Goal: Book appointment/travel/reservation

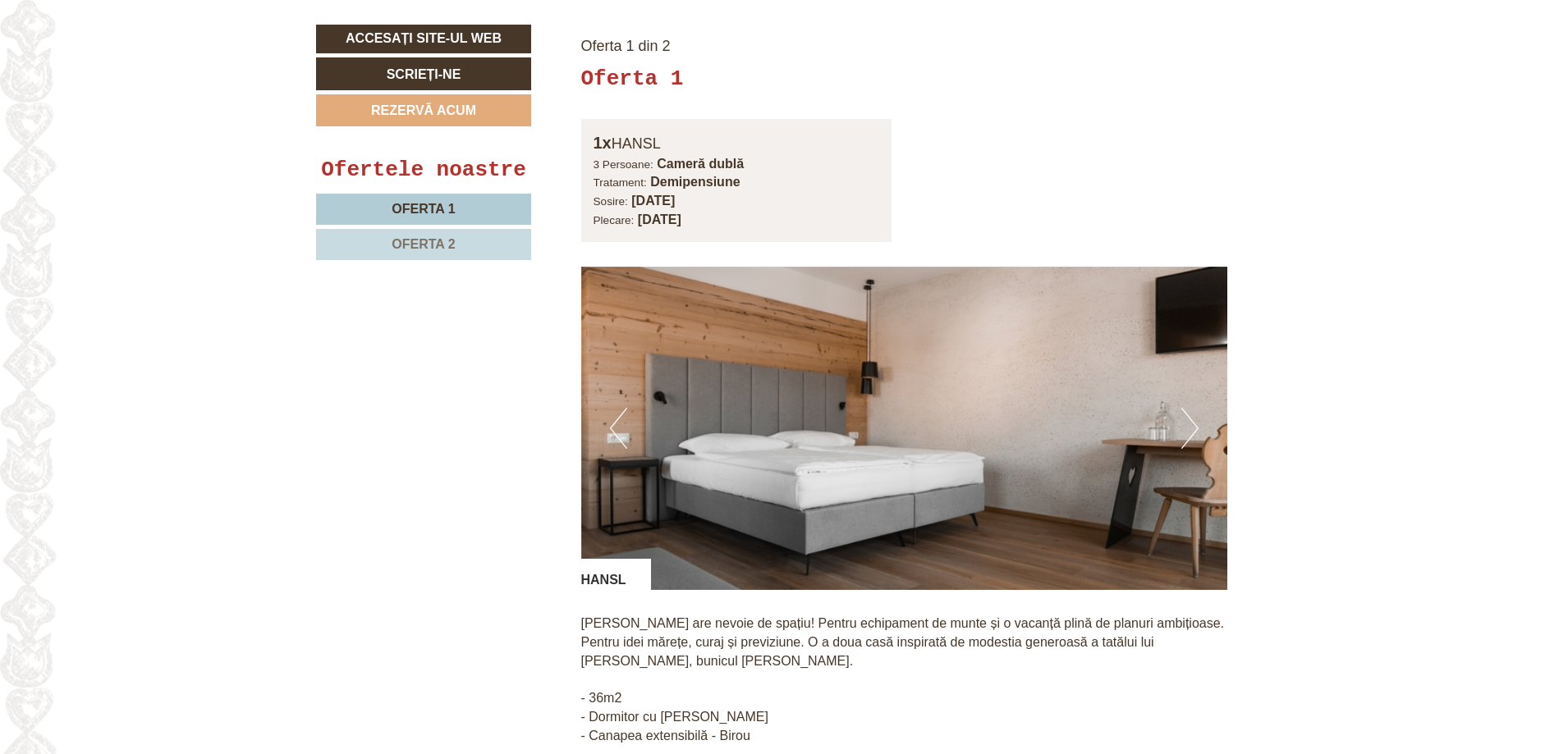
scroll to position [1231, 0]
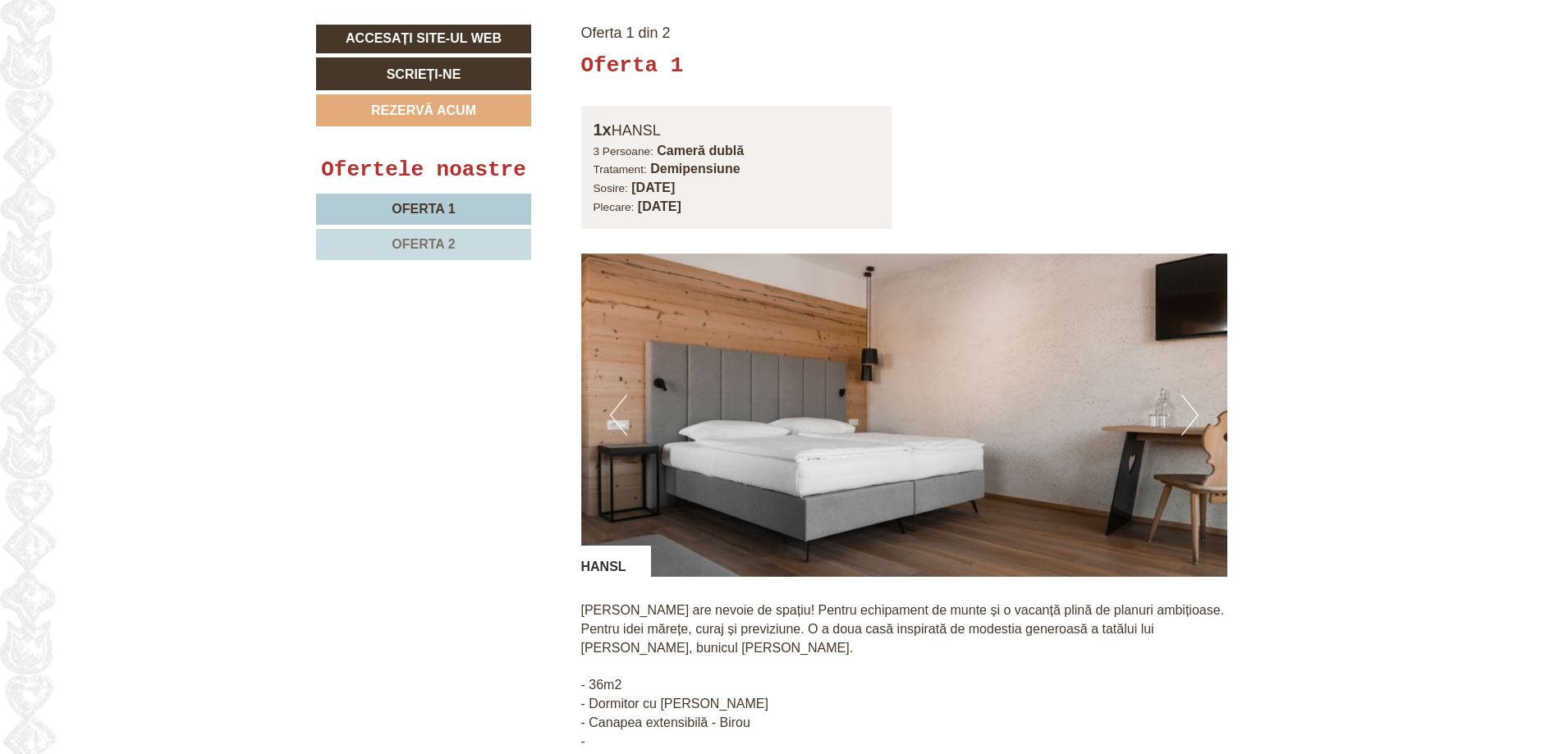
click at [1187, 394] on button "Următorul" at bounding box center [1189, 414] width 17 height 41
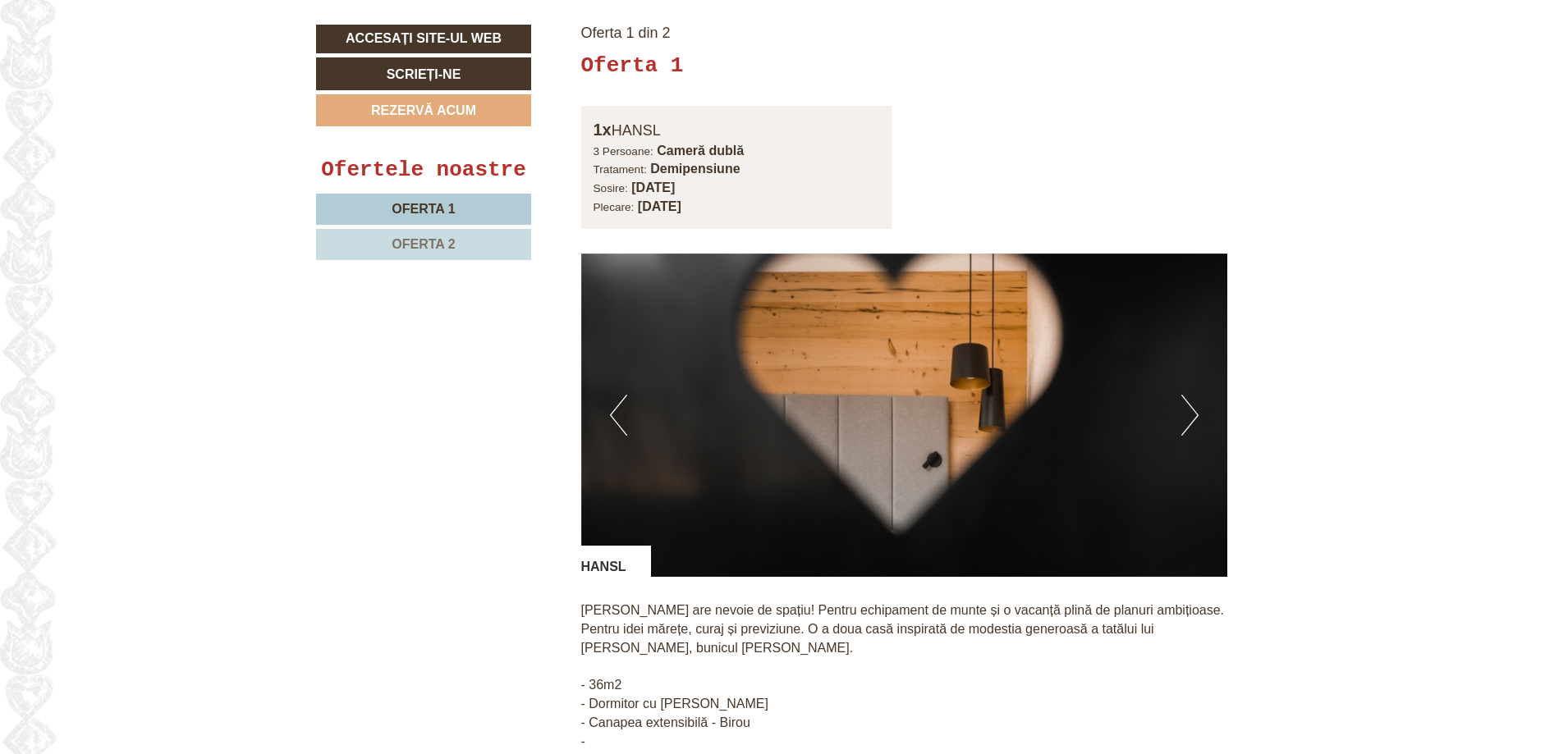
click at [1187, 394] on button "Următorul" at bounding box center [1189, 414] width 17 height 41
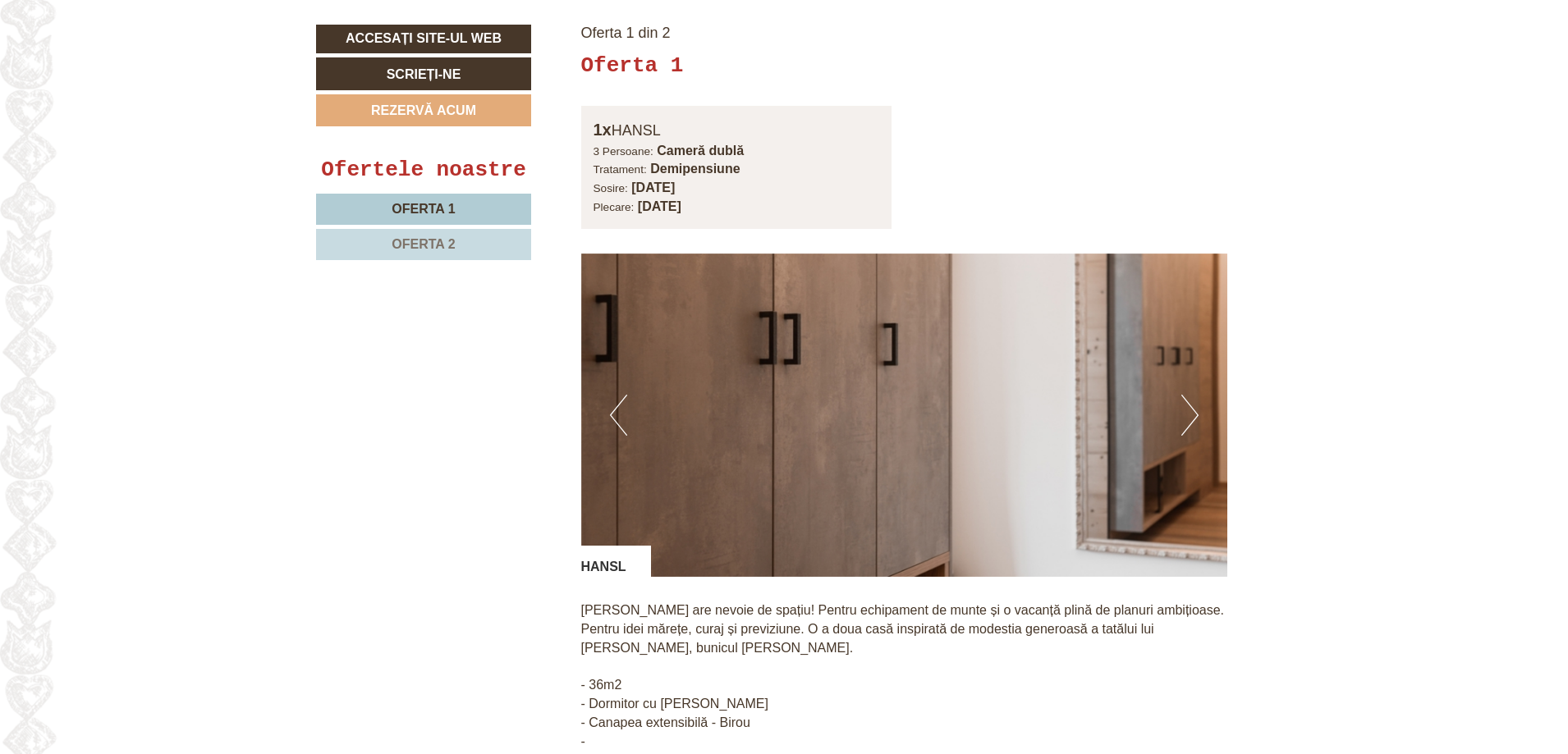
click at [1187, 394] on button "Următorul" at bounding box center [1189, 414] width 17 height 41
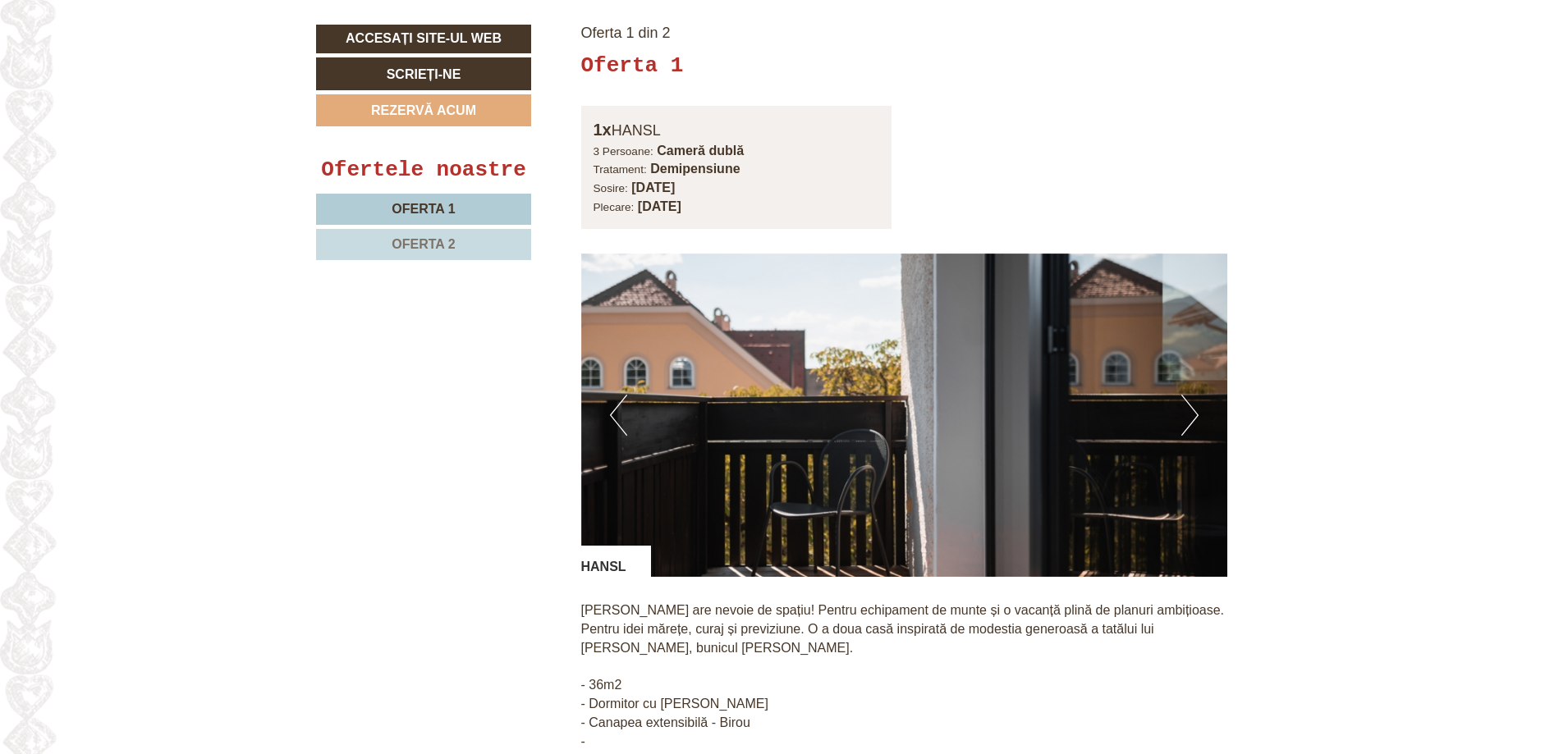
click at [1187, 394] on button "Următorul" at bounding box center [1189, 414] width 17 height 41
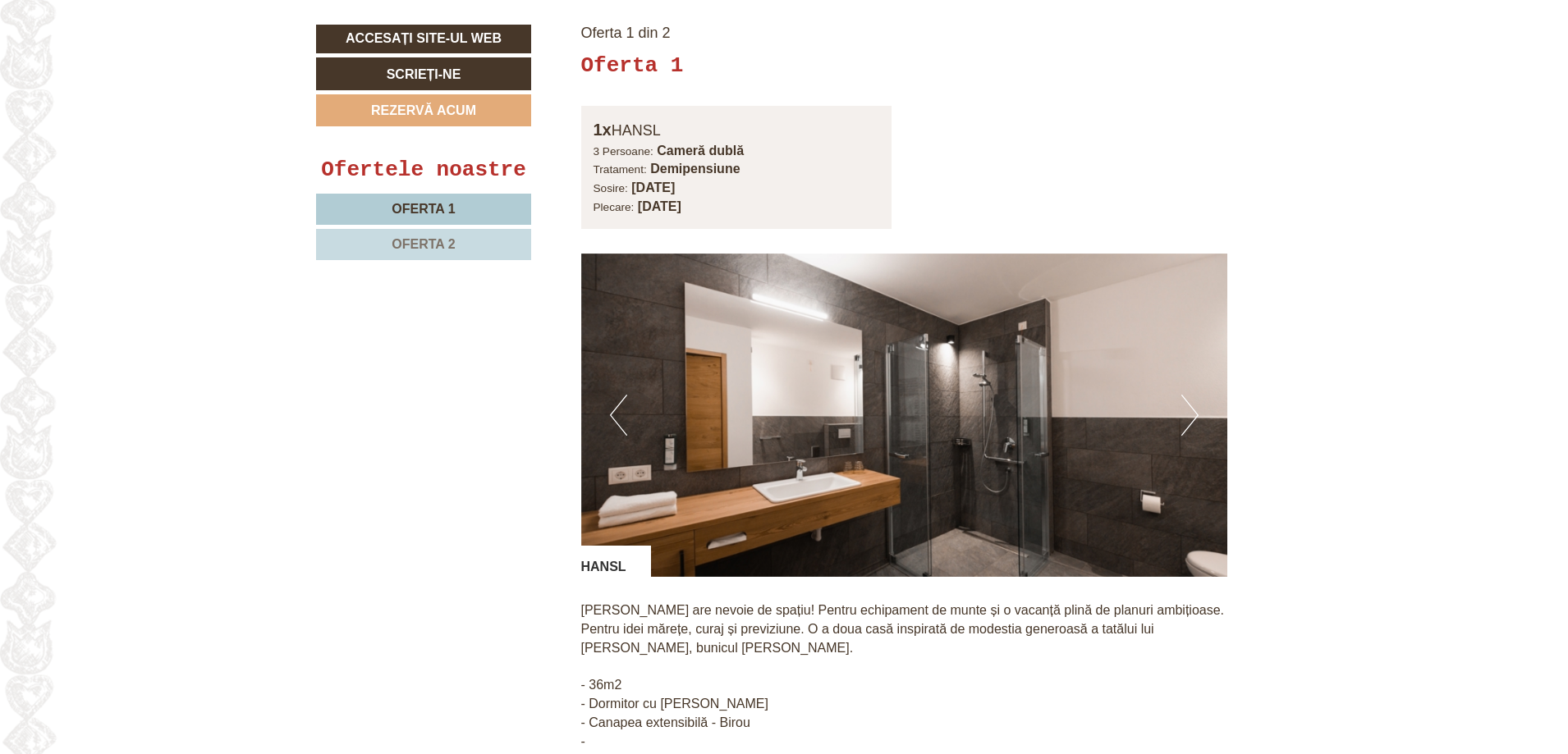
click at [1187, 394] on button "Următorul" at bounding box center [1189, 414] width 17 height 41
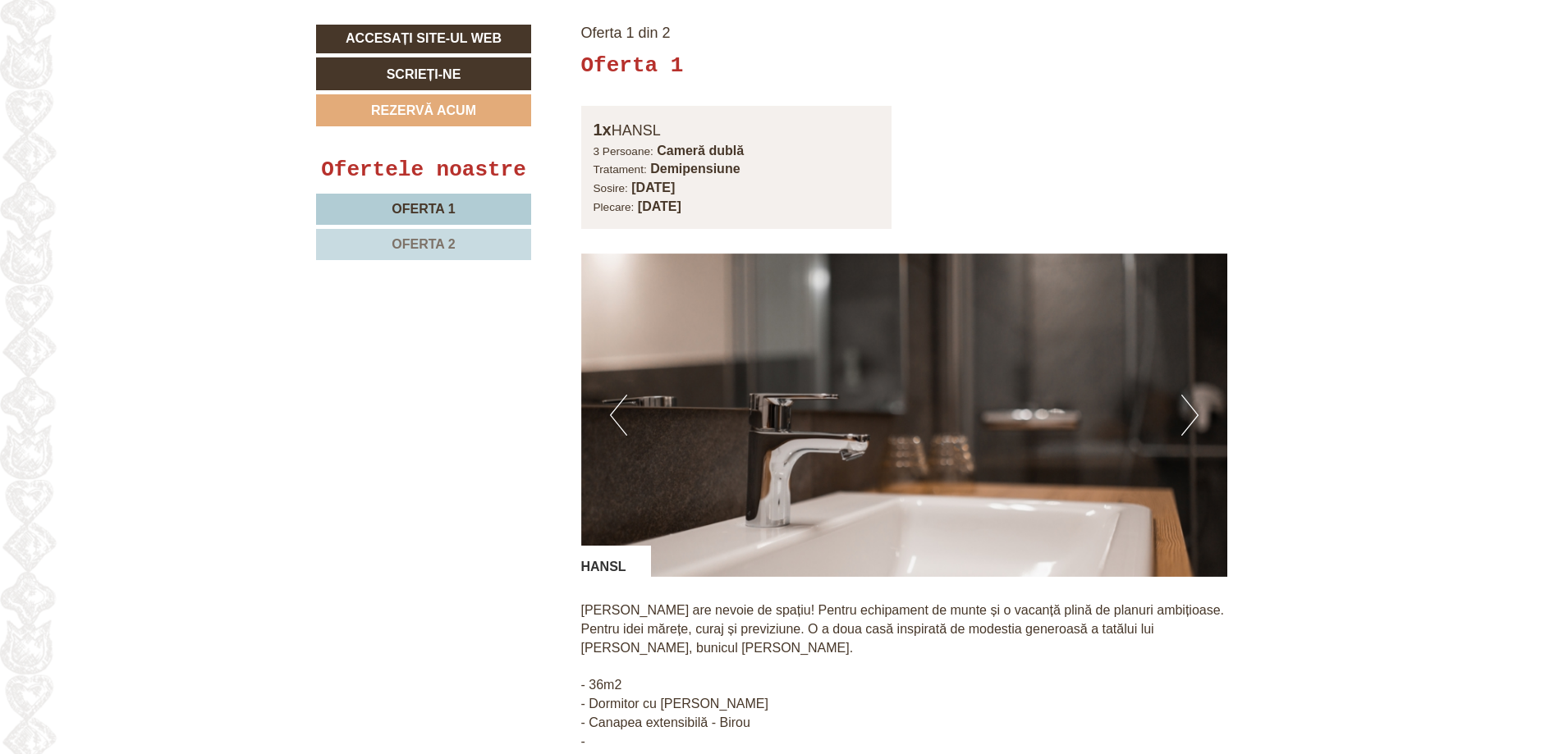
click at [1187, 394] on button "Următorul" at bounding box center [1189, 414] width 17 height 41
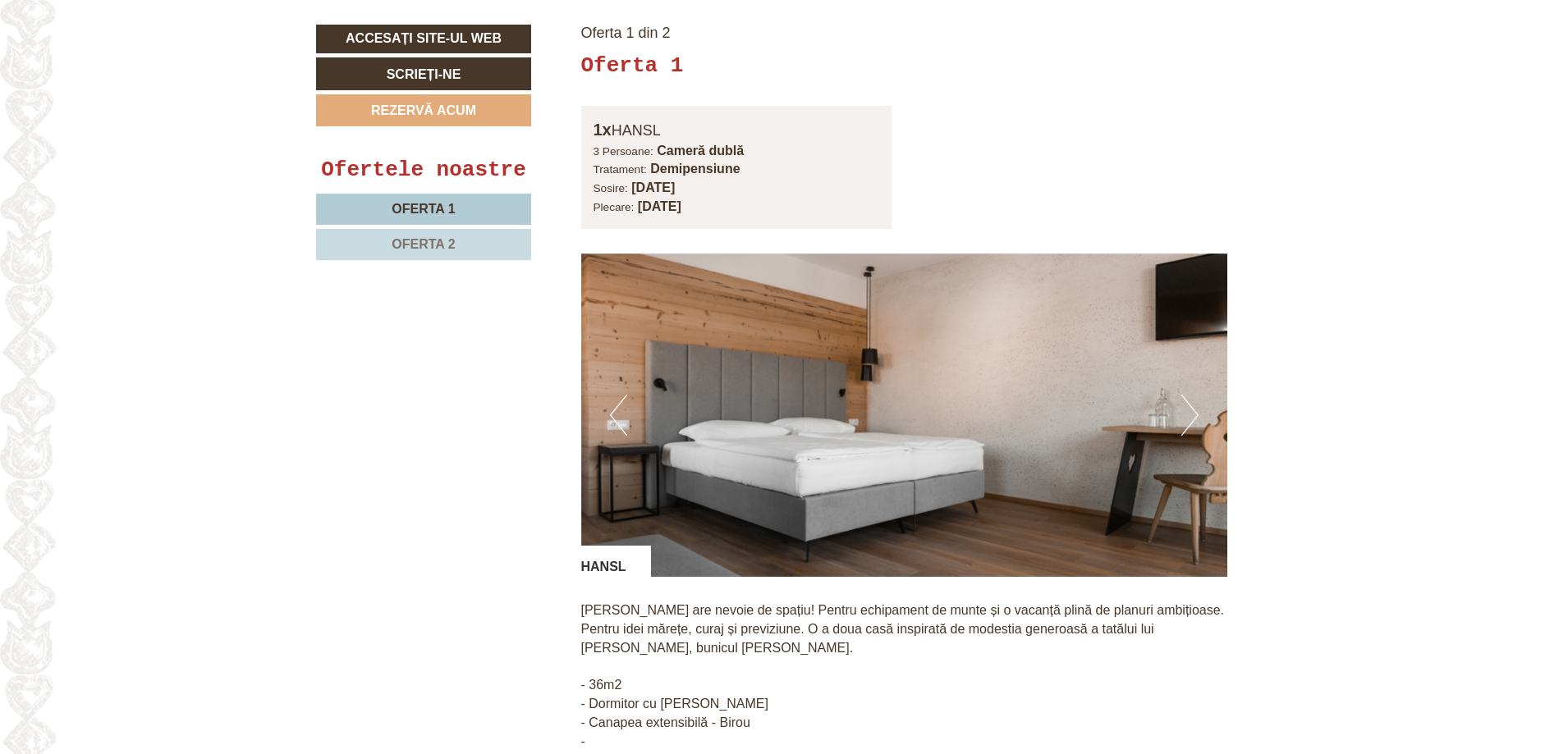
click at [1187, 394] on button "Următorul" at bounding box center [1189, 414] width 17 height 41
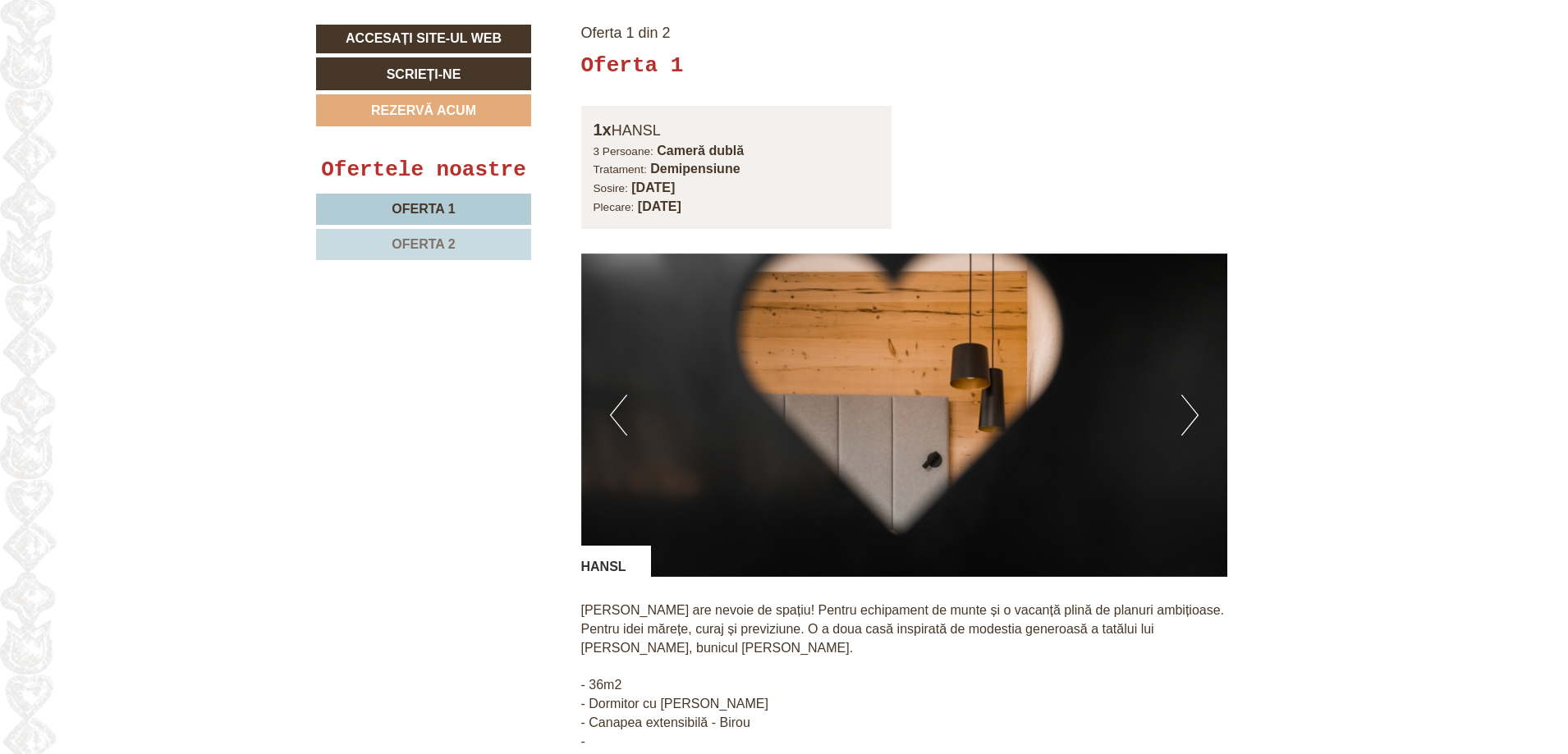
click at [1187, 394] on button "Următorul" at bounding box center [1189, 414] width 17 height 41
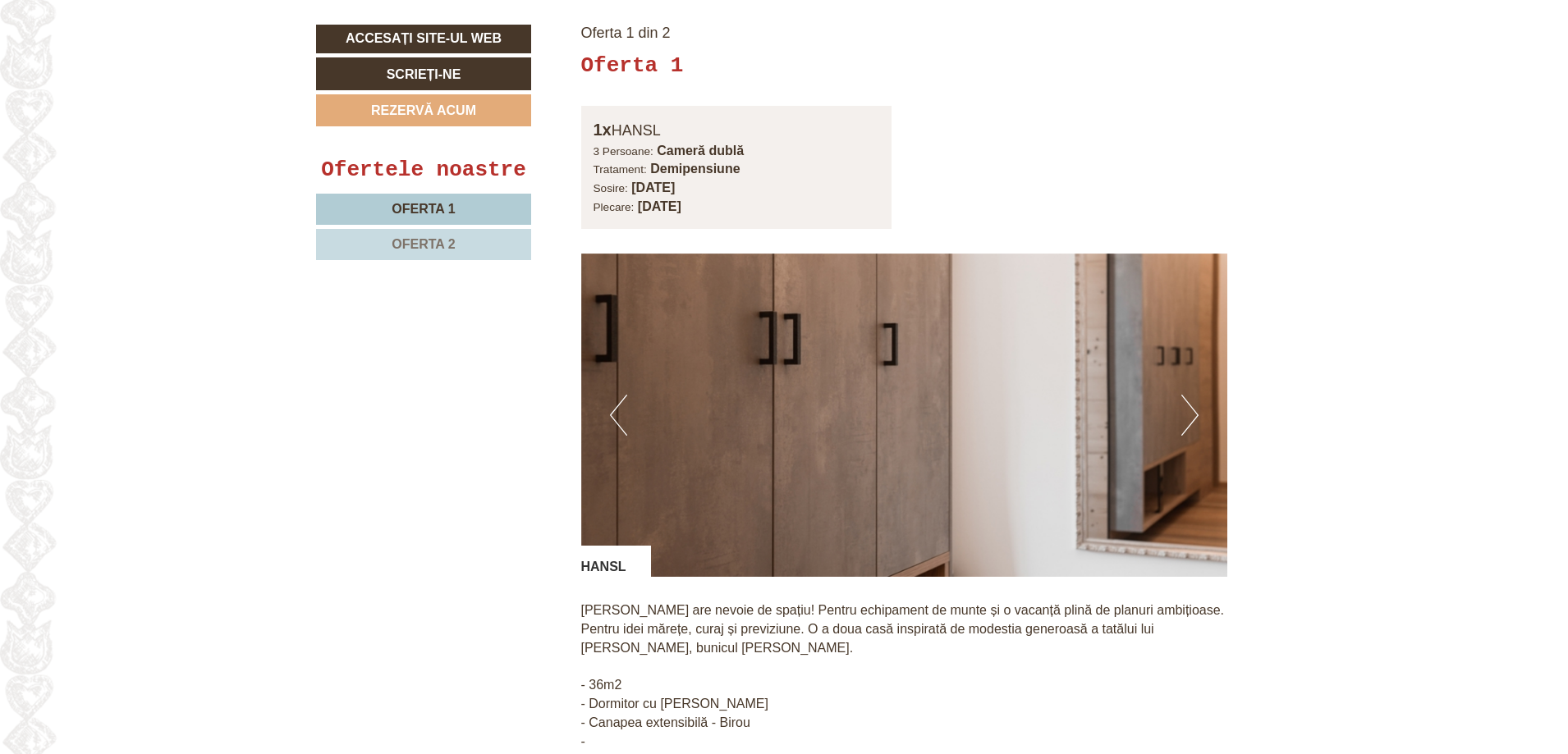
click at [1187, 394] on button "Următorul" at bounding box center [1189, 414] width 17 height 41
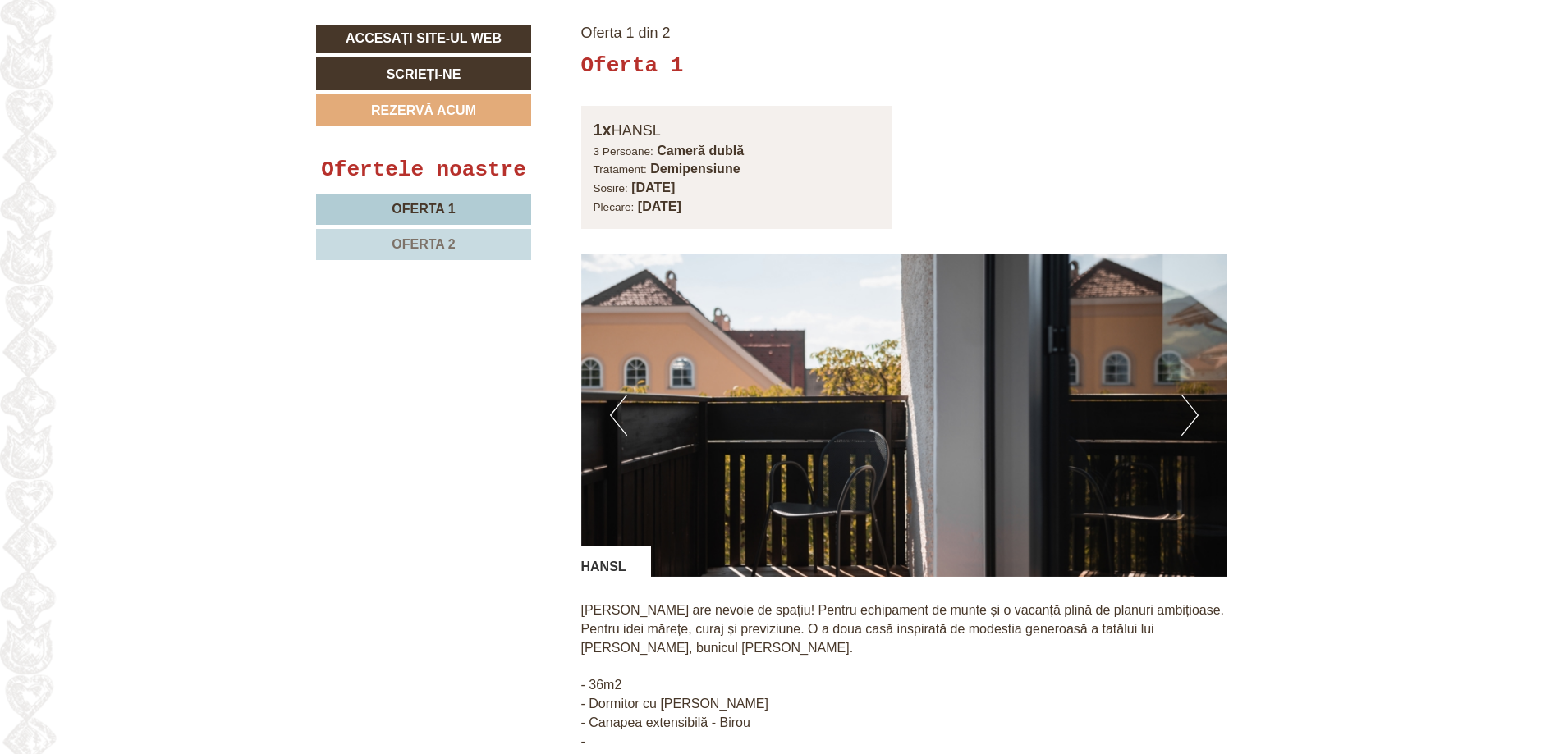
click at [1187, 394] on button "Următorul" at bounding box center [1189, 414] width 17 height 41
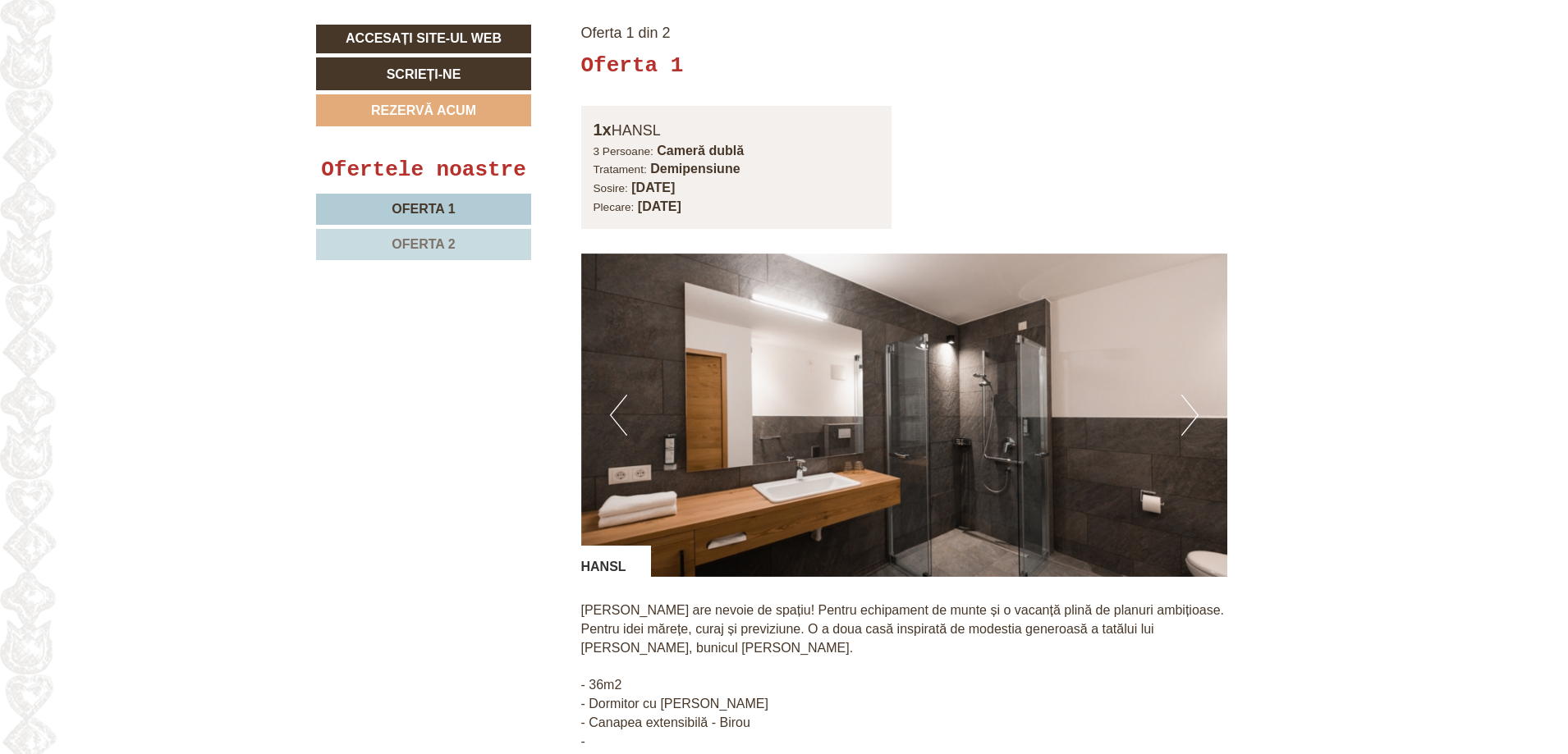
click at [1187, 394] on button "Următorul" at bounding box center [1189, 414] width 17 height 41
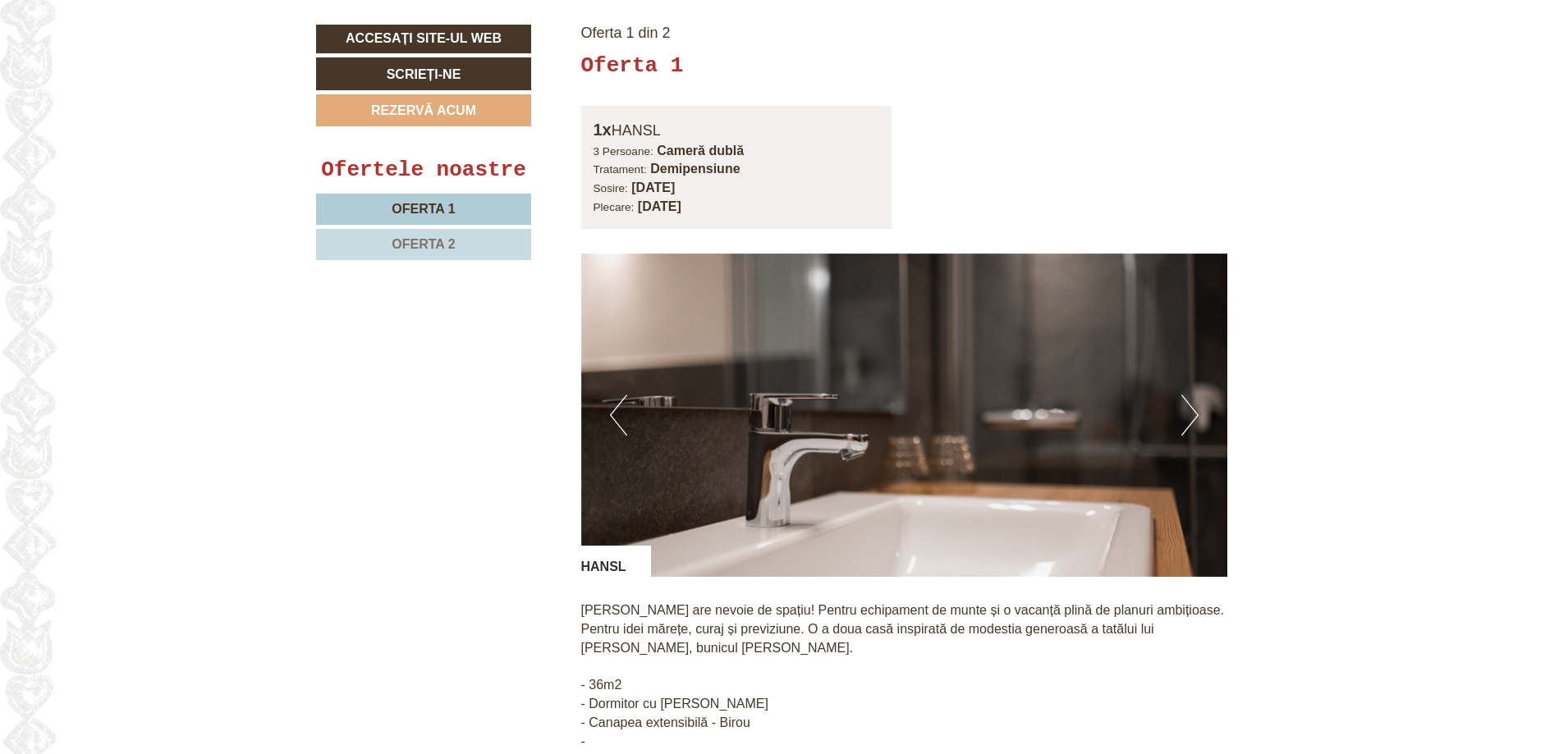
click at [1187, 394] on button "Următorul" at bounding box center [1189, 414] width 17 height 41
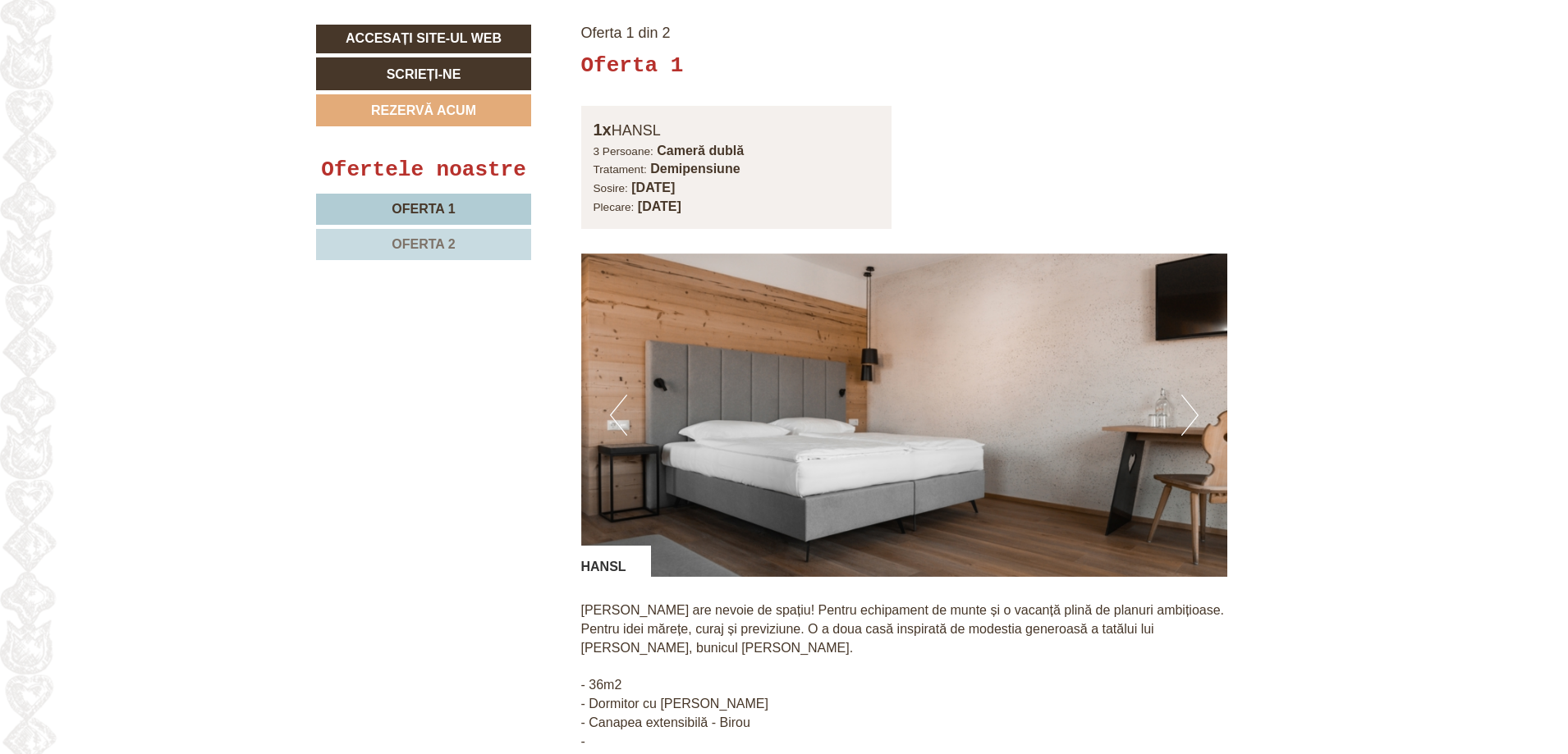
click at [1187, 394] on button "Următorul" at bounding box center [1189, 414] width 17 height 41
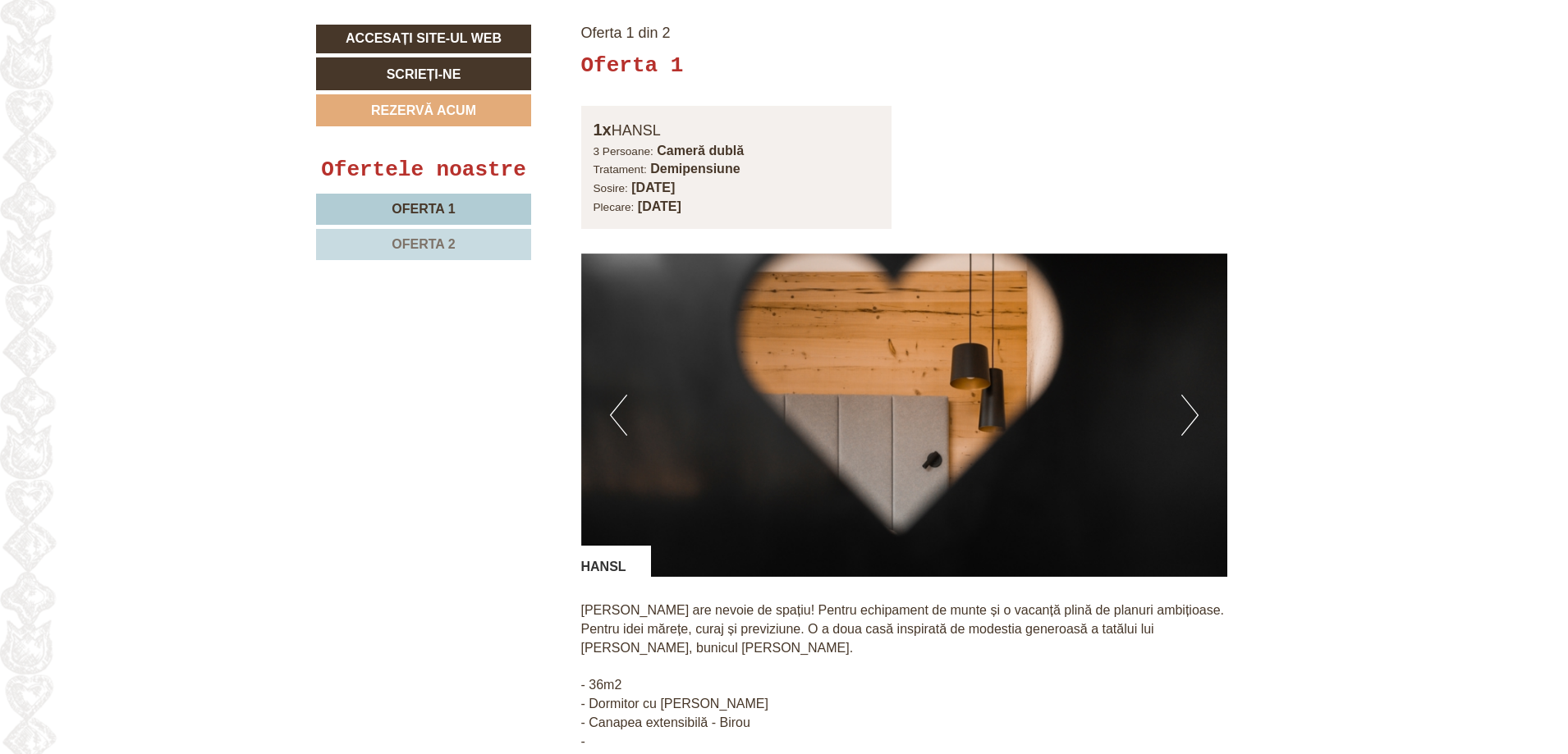
click at [1187, 394] on button "Următorul" at bounding box center [1189, 414] width 17 height 41
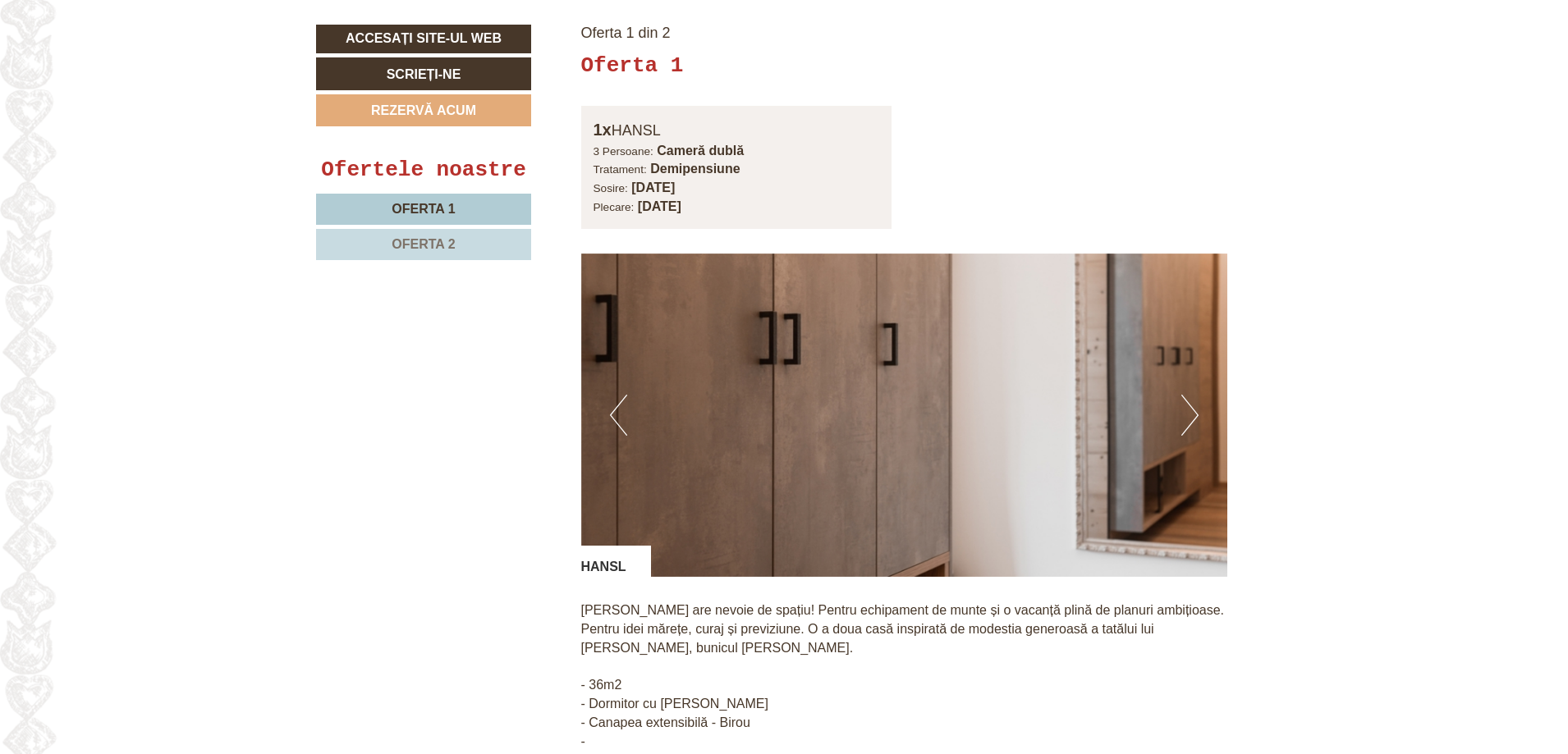
click at [1187, 394] on button "Următorul" at bounding box center [1189, 414] width 17 height 41
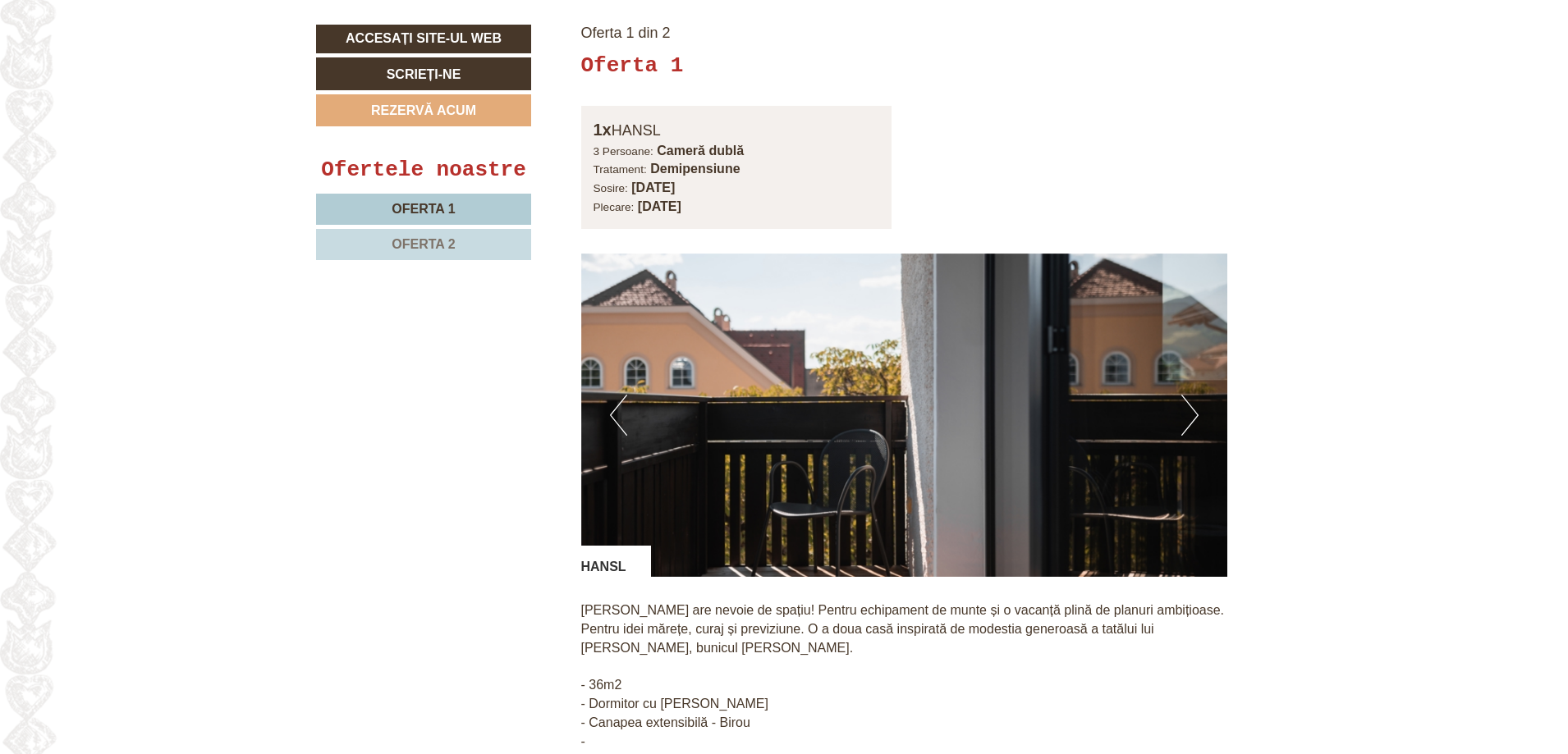
click at [1187, 394] on button "Următorul" at bounding box center [1189, 414] width 17 height 41
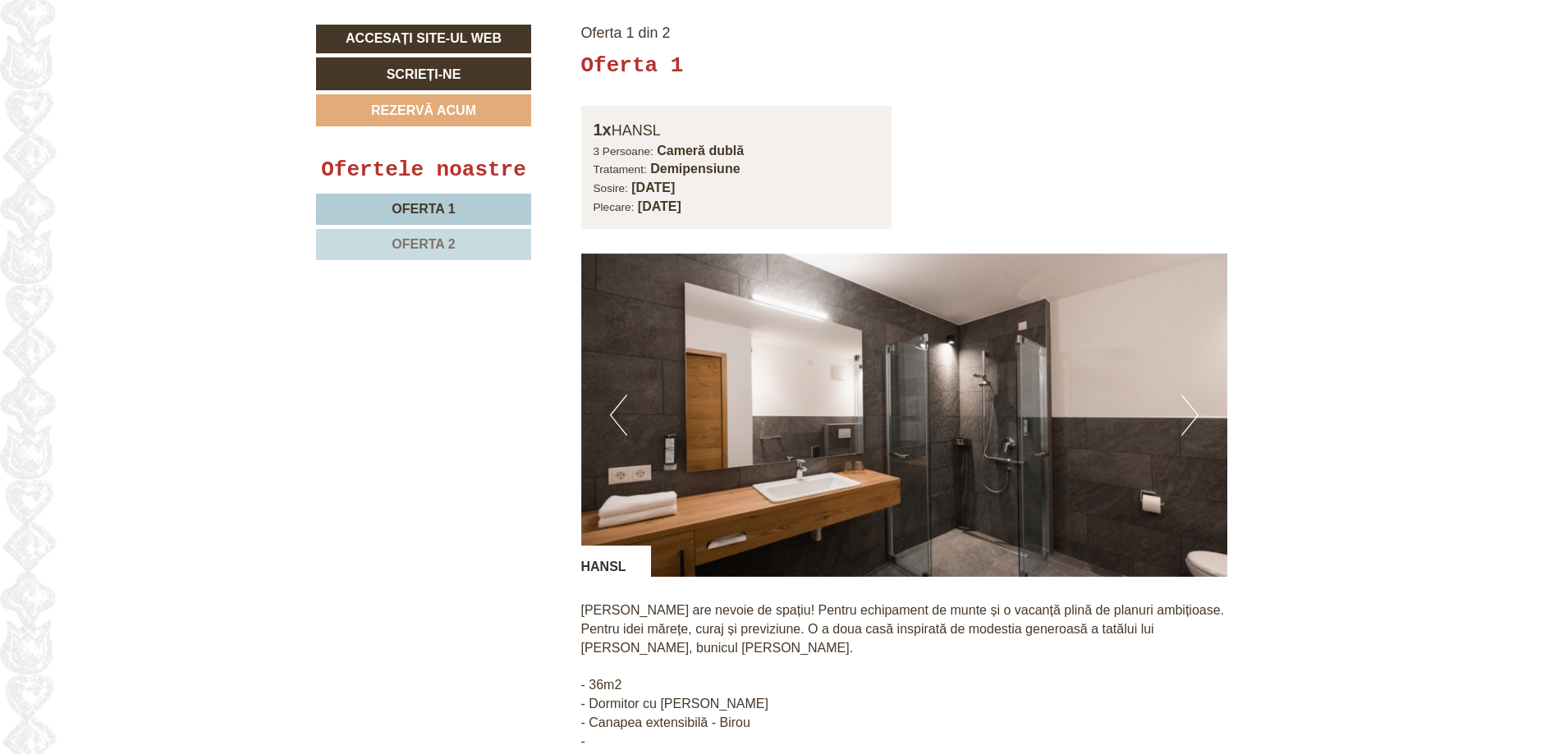
click at [1187, 394] on button "Următorul" at bounding box center [1189, 414] width 17 height 41
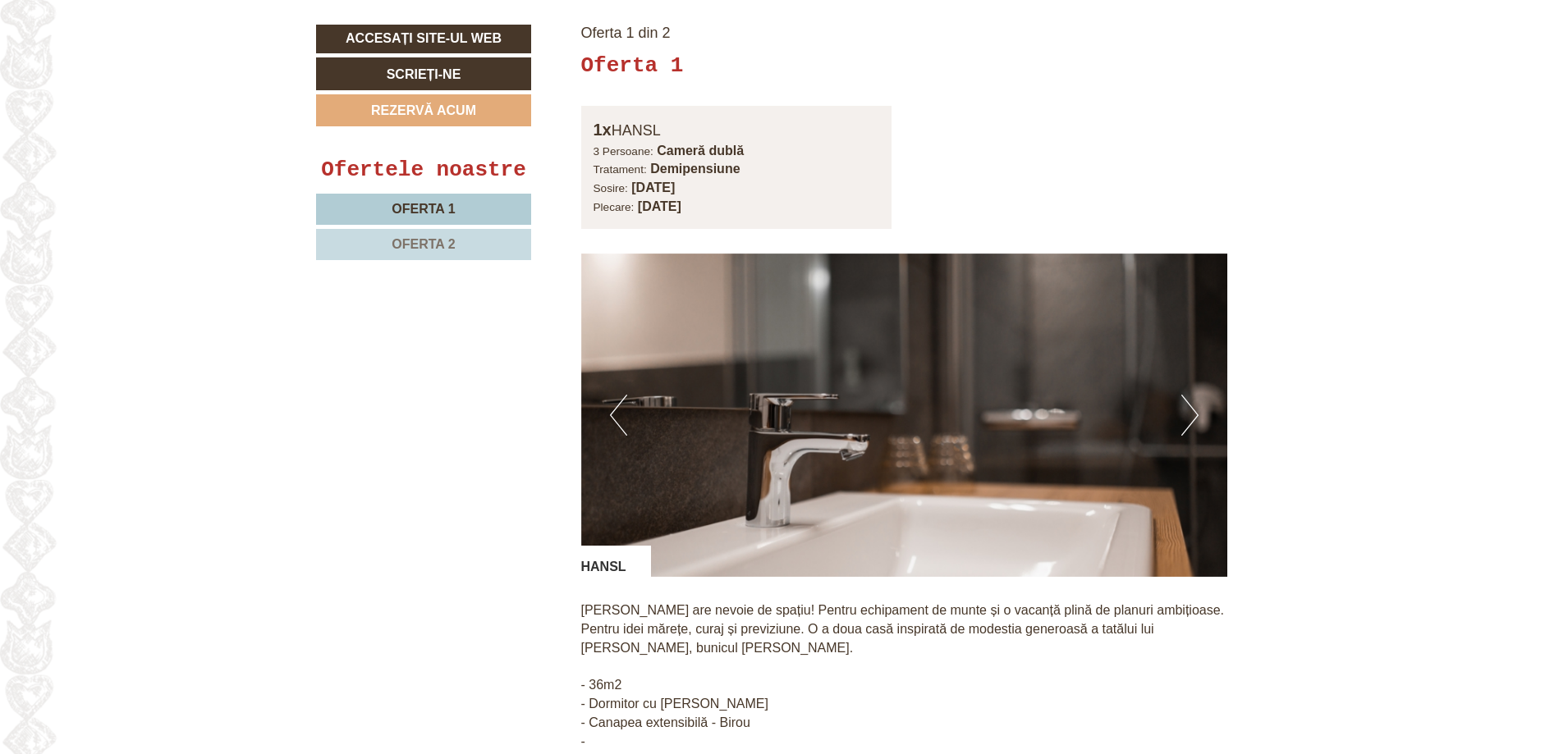
click at [1187, 394] on button "Următorul" at bounding box center [1189, 414] width 17 height 41
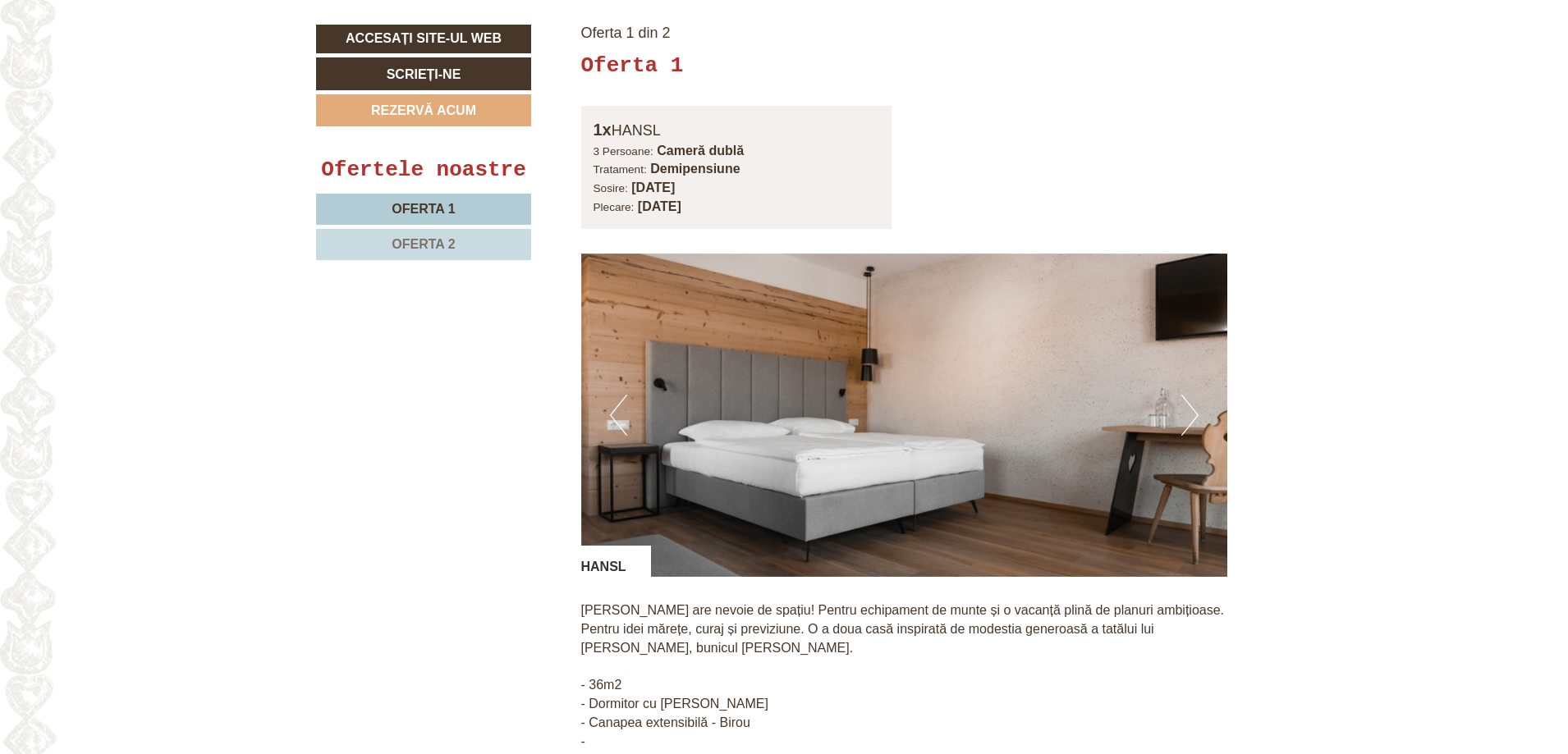
click at [1187, 394] on button "Următorul" at bounding box center [1189, 414] width 17 height 41
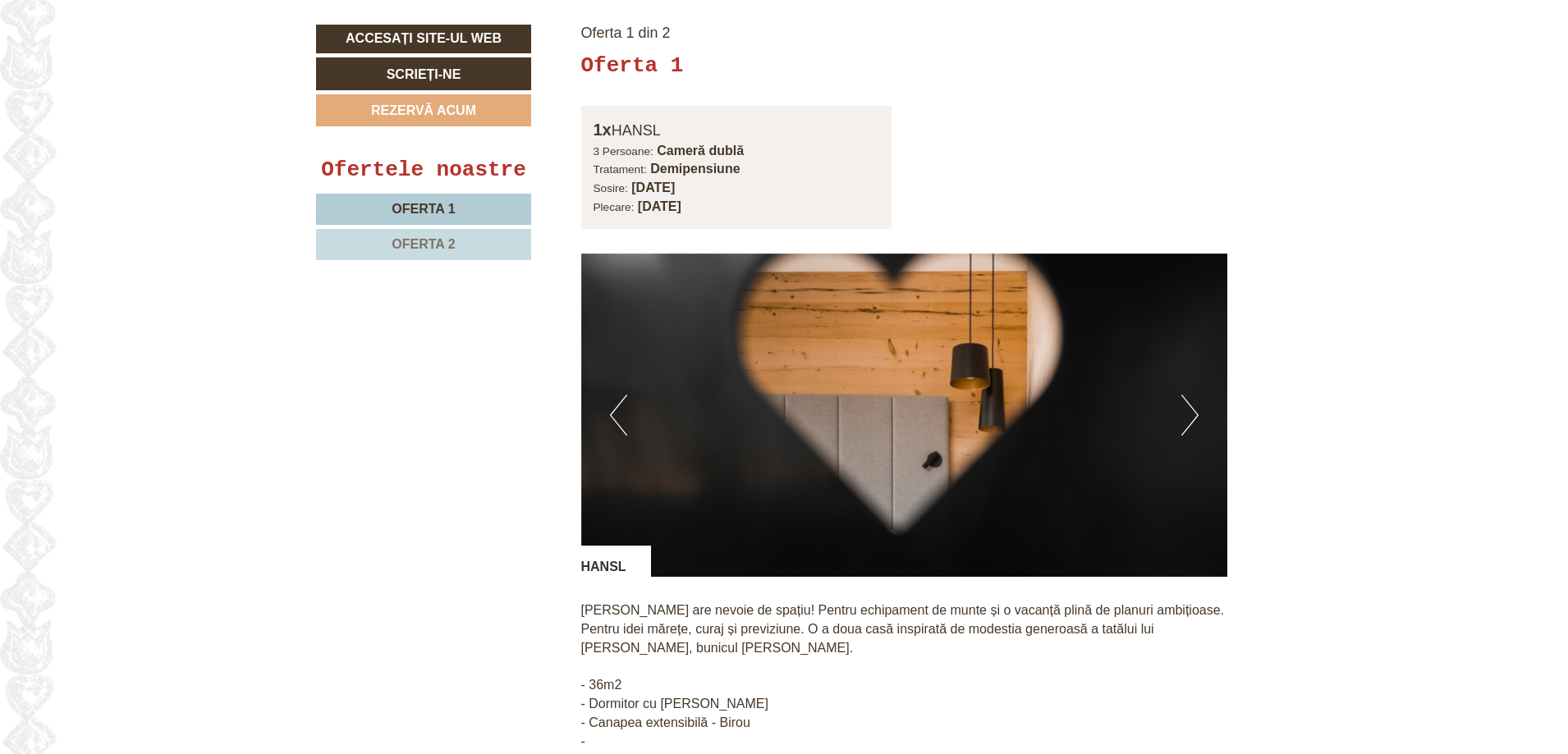
click at [1187, 394] on button "Următorul" at bounding box center [1189, 414] width 17 height 41
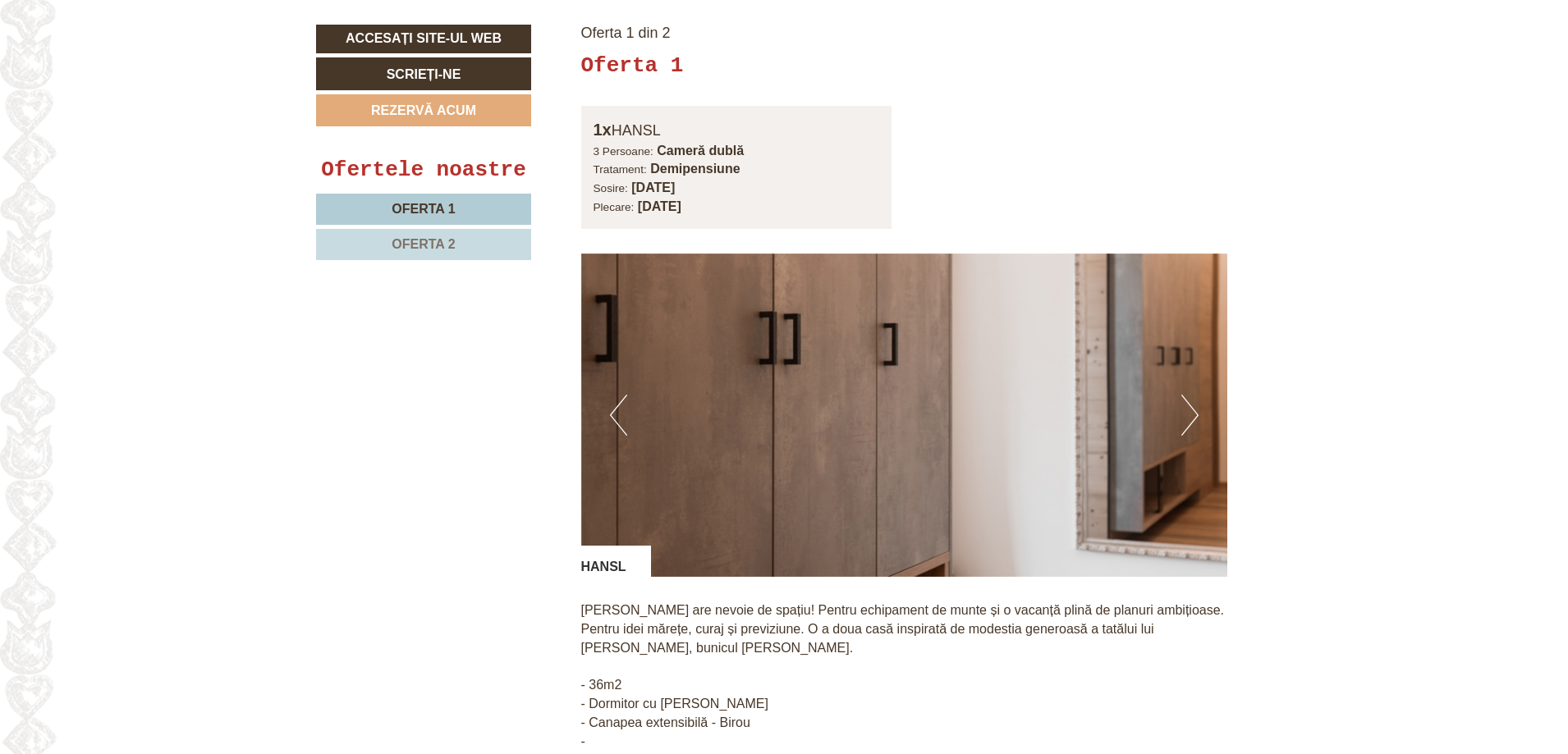
click at [1187, 394] on button "Următorul" at bounding box center [1189, 414] width 17 height 41
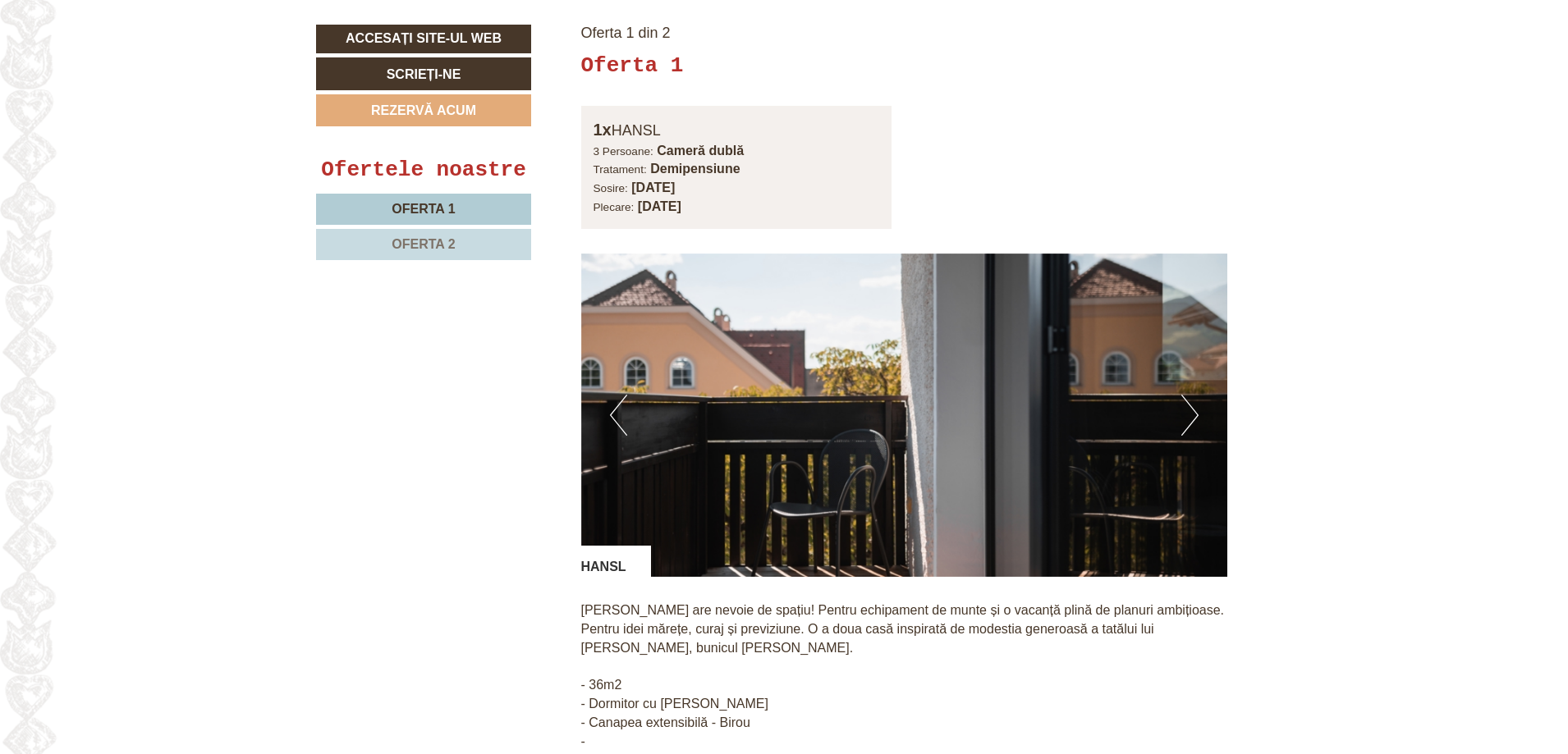
click at [1187, 394] on button "Următorul" at bounding box center [1189, 414] width 17 height 41
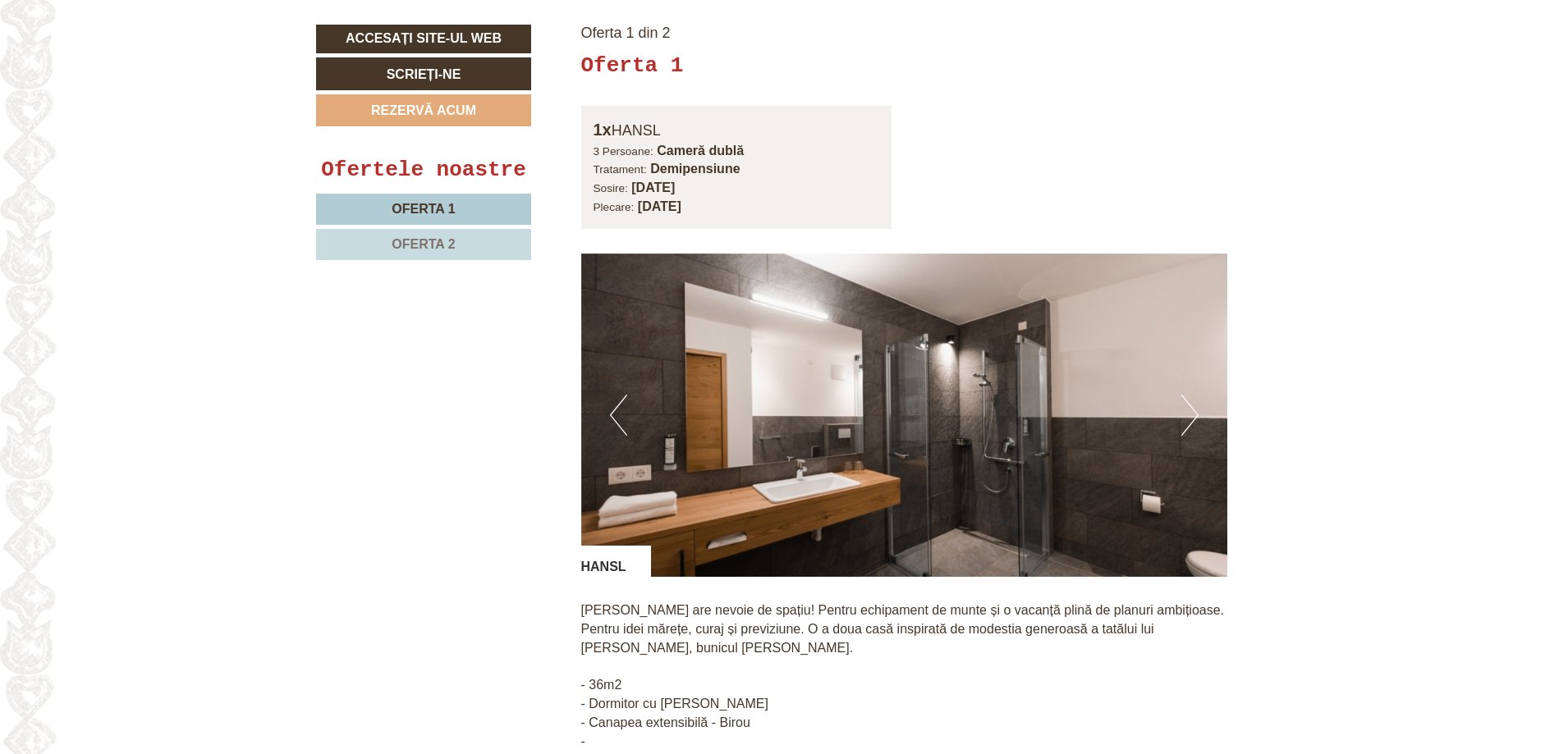
click at [1187, 394] on button "Următorul" at bounding box center [1189, 414] width 17 height 41
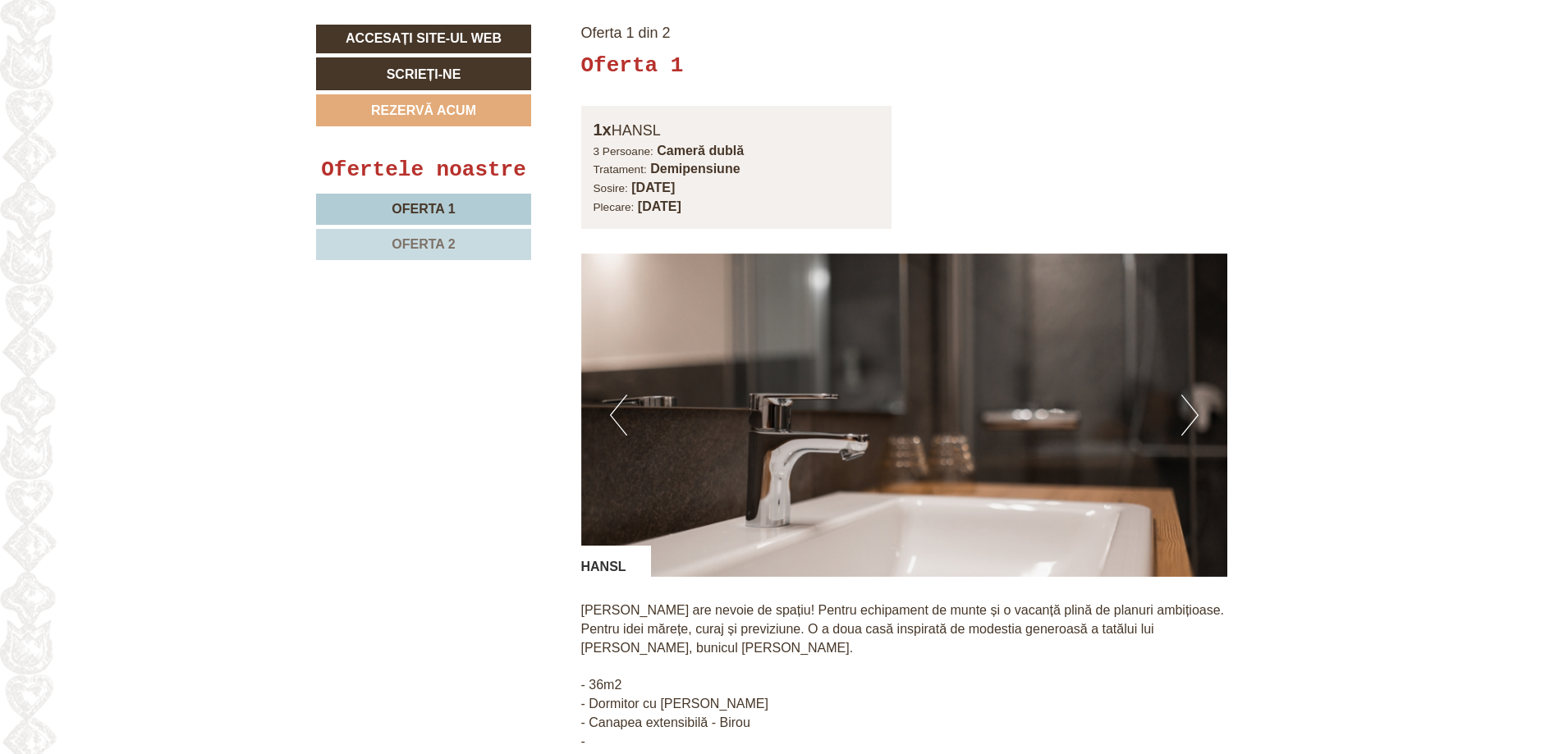
click at [1187, 394] on button "Următorul" at bounding box center [1189, 414] width 17 height 41
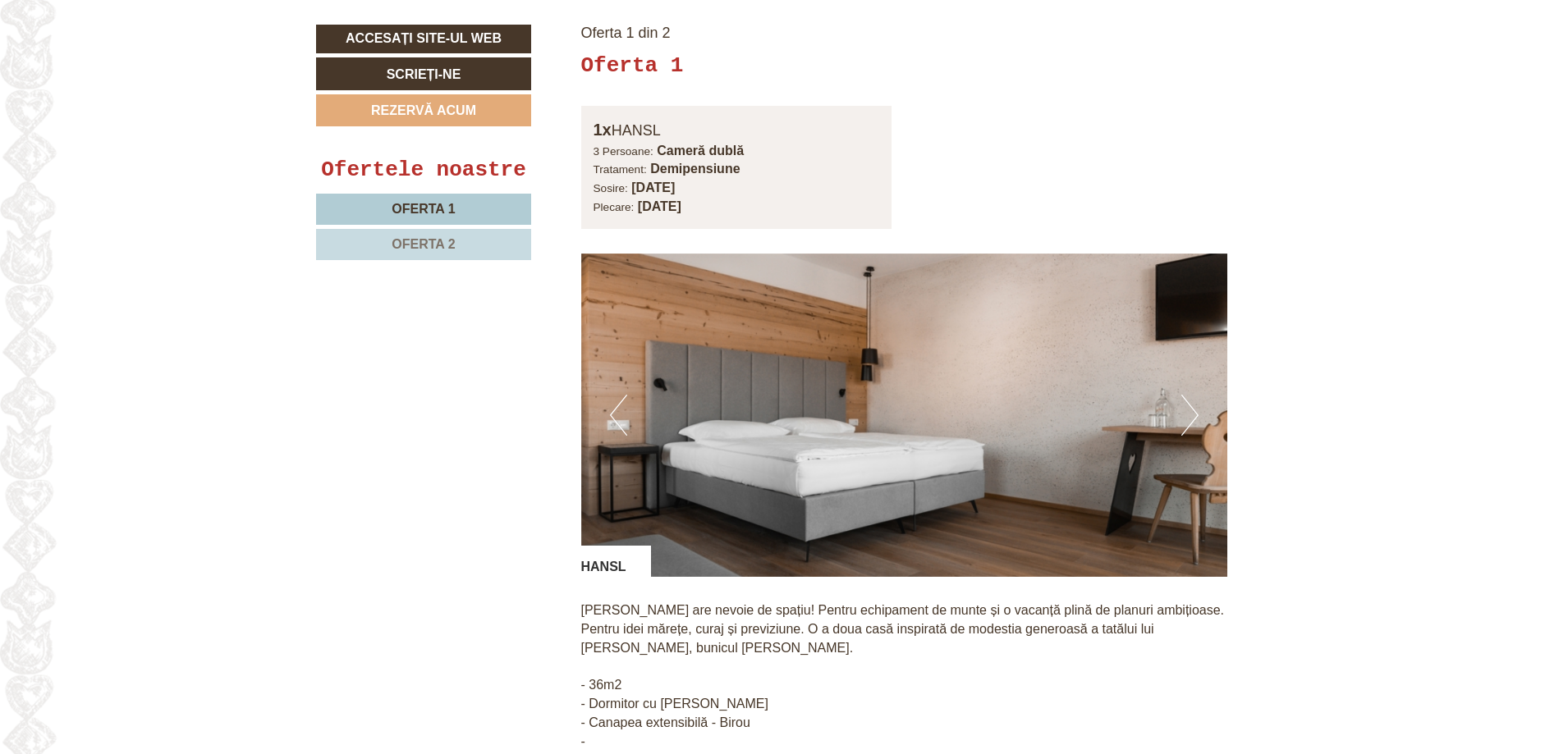
click at [1187, 394] on button "Următorul" at bounding box center [1189, 414] width 17 height 41
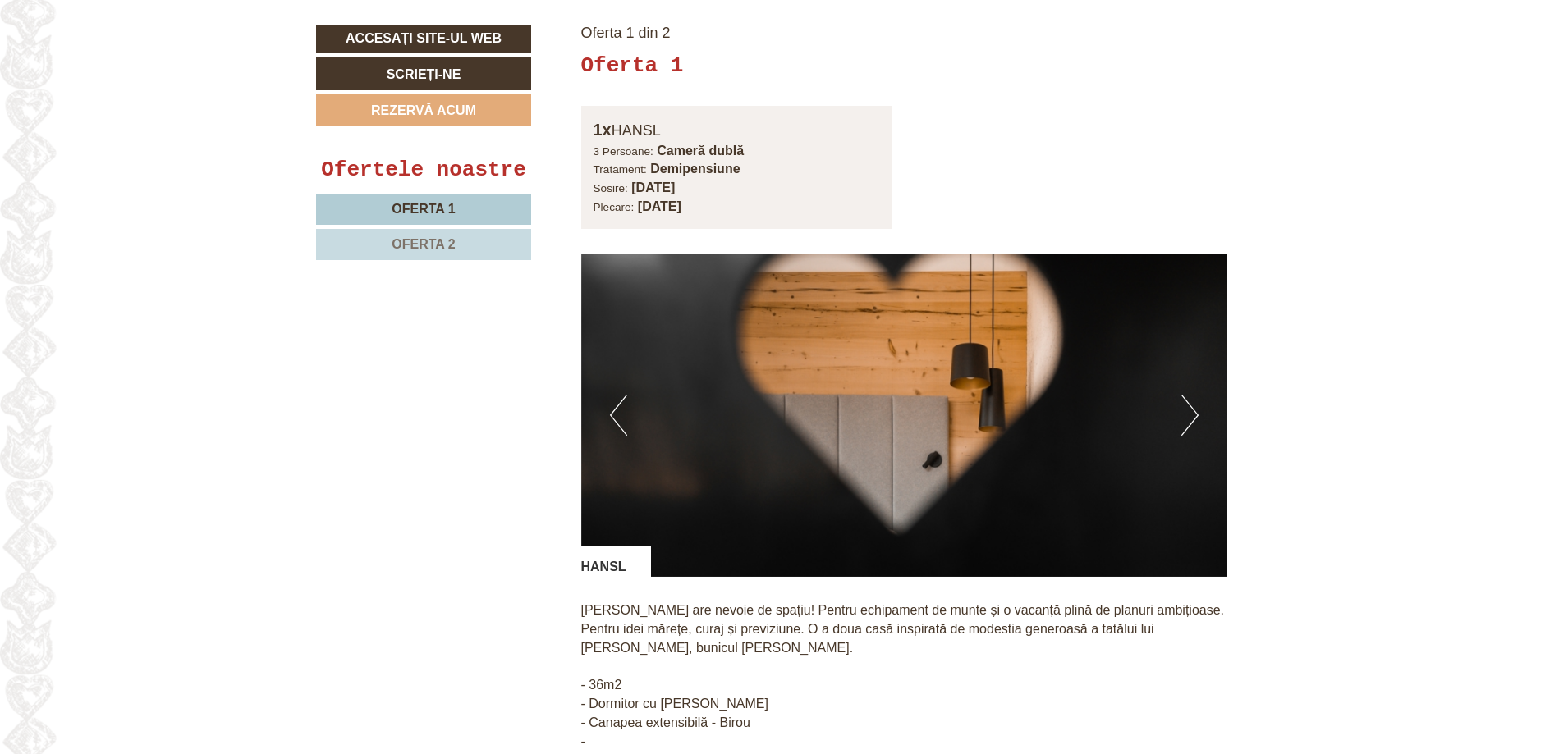
click at [1187, 394] on button "Următorul" at bounding box center [1189, 414] width 17 height 41
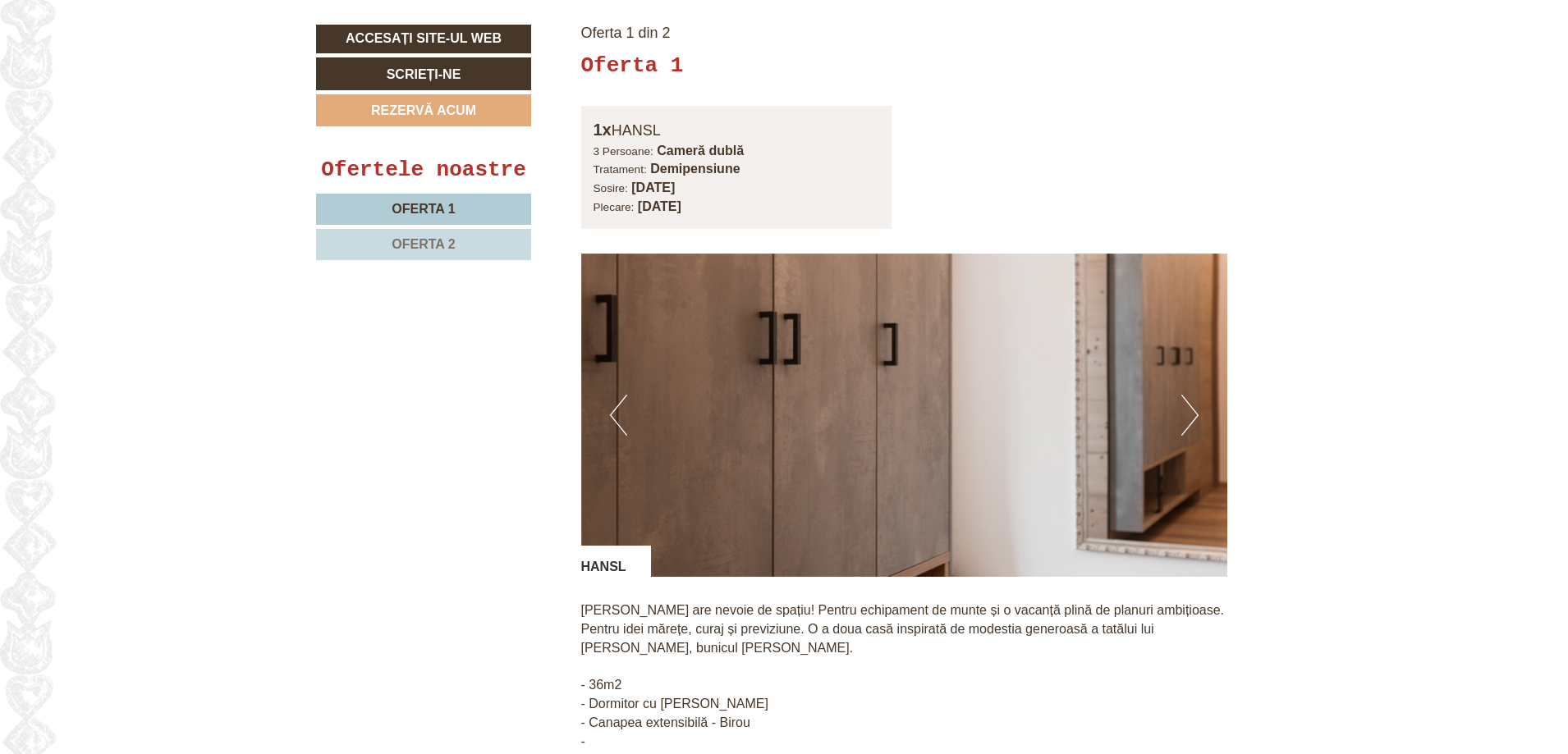
click at [1187, 394] on button "Următorul" at bounding box center [1189, 414] width 17 height 41
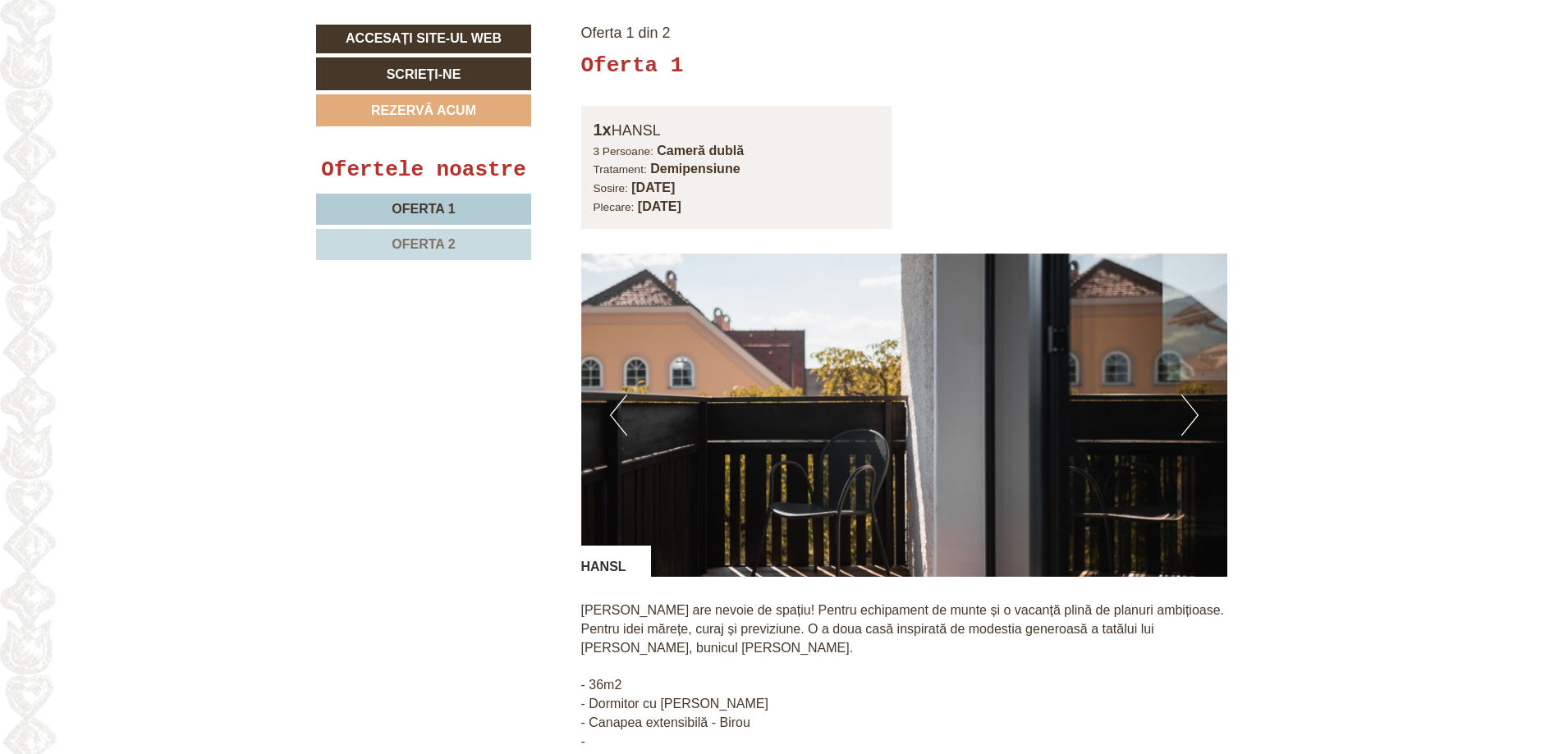
click at [1187, 394] on button "Următorul" at bounding box center [1189, 414] width 17 height 41
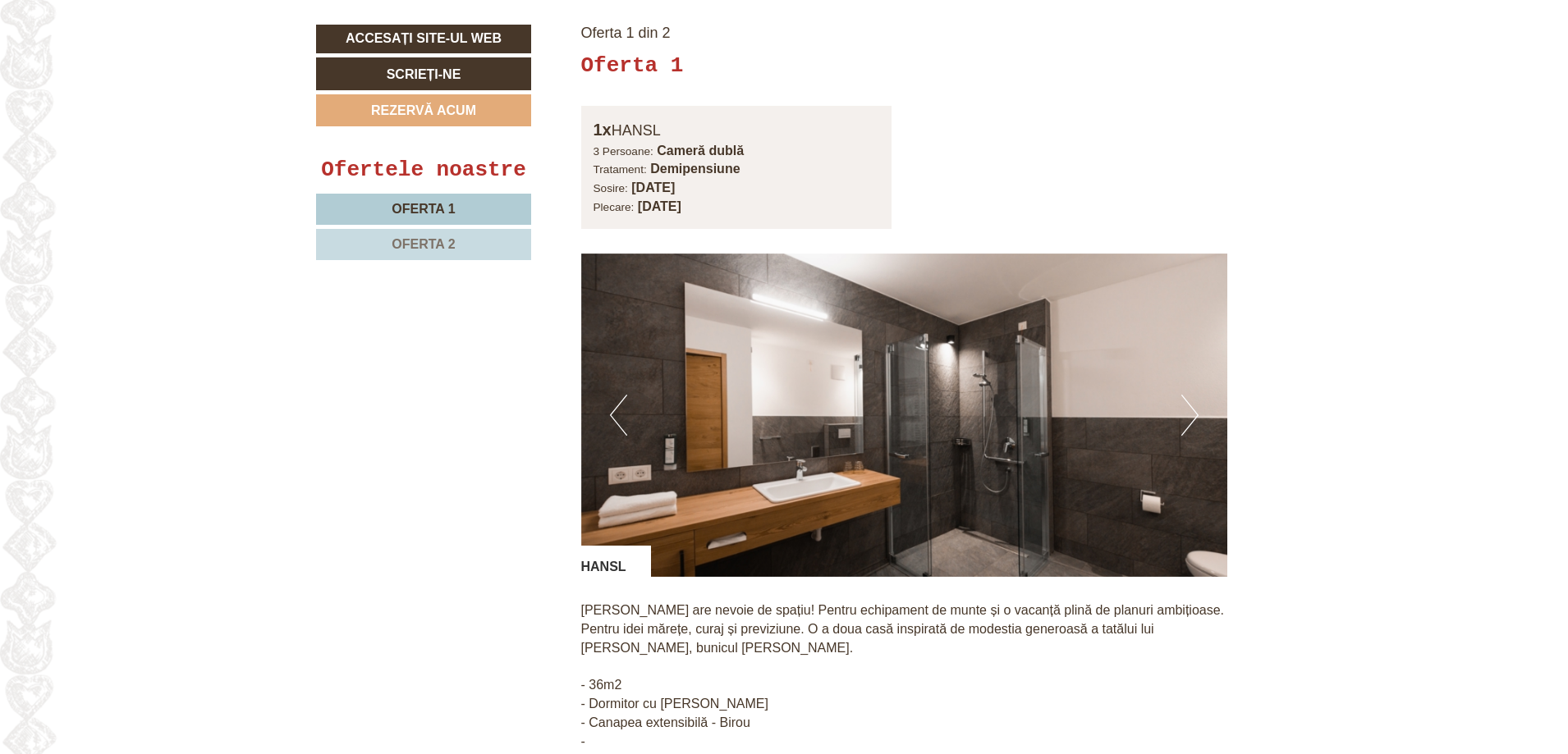
click at [1187, 394] on button "Următorul" at bounding box center [1189, 414] width 17 height 41
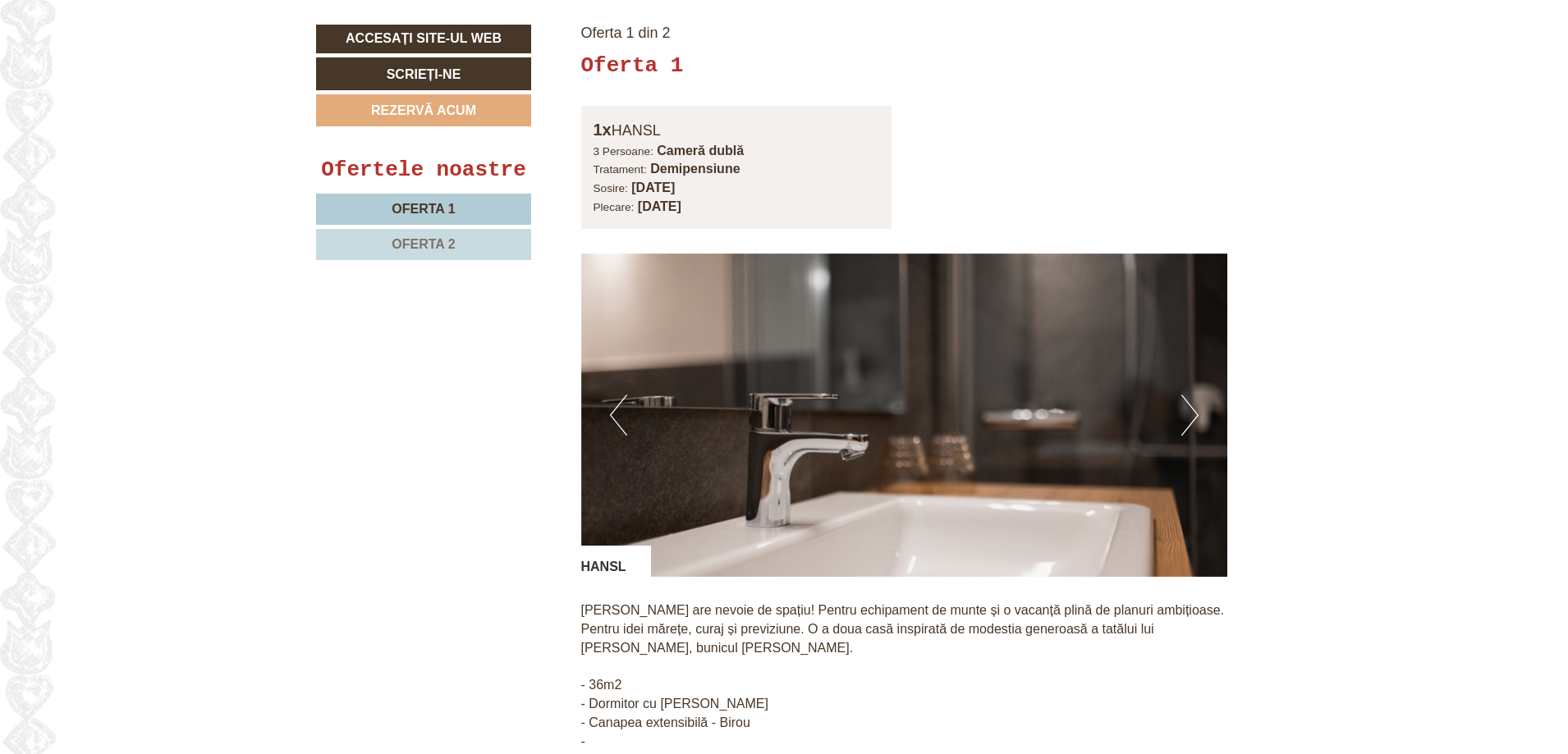
click at [1187, 394] on button "Următorul" at bounding box center [1189, 414] width 17 height 41
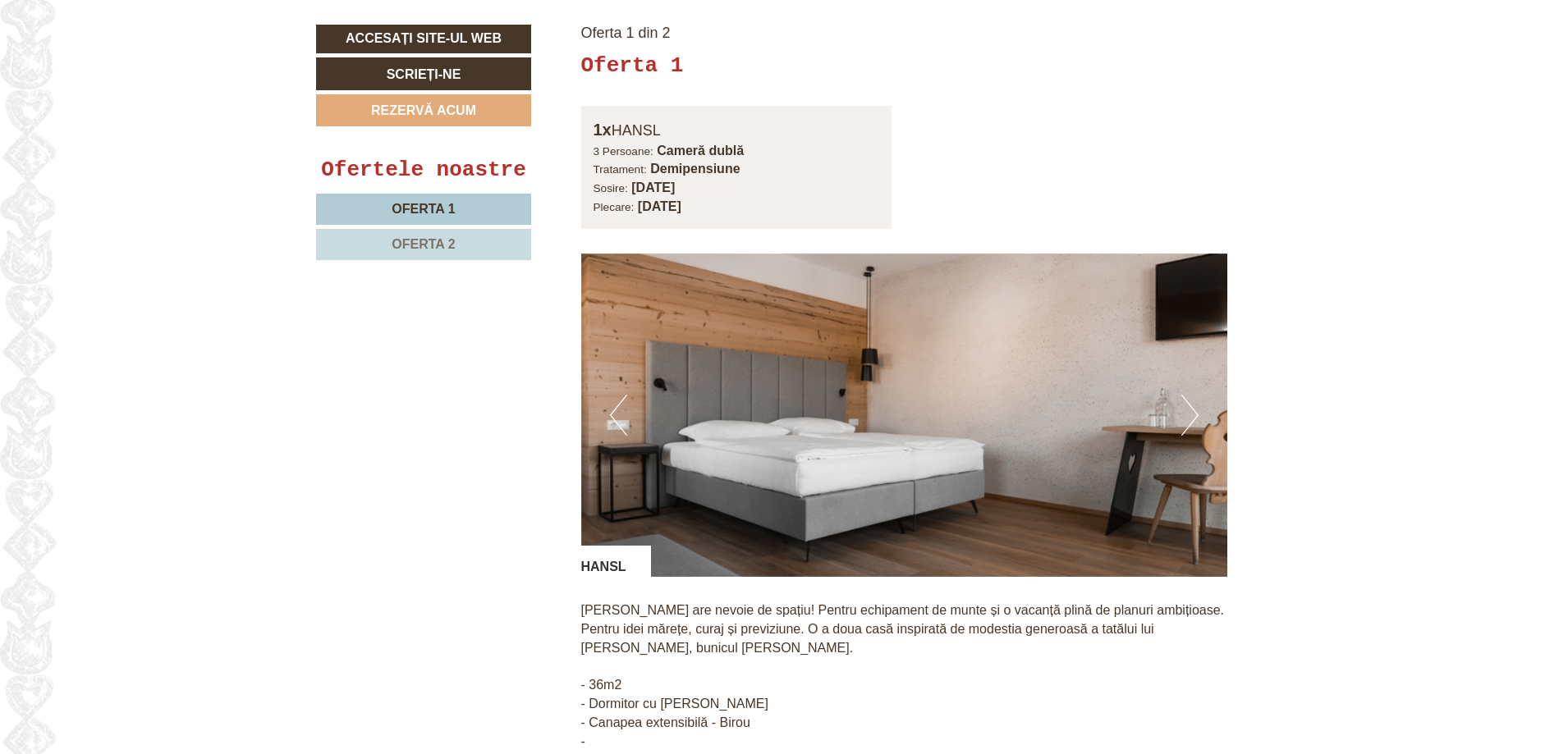
click at [1187, 394] on button "Următorul" at bounding box center [1189, 414] width 17 height 41
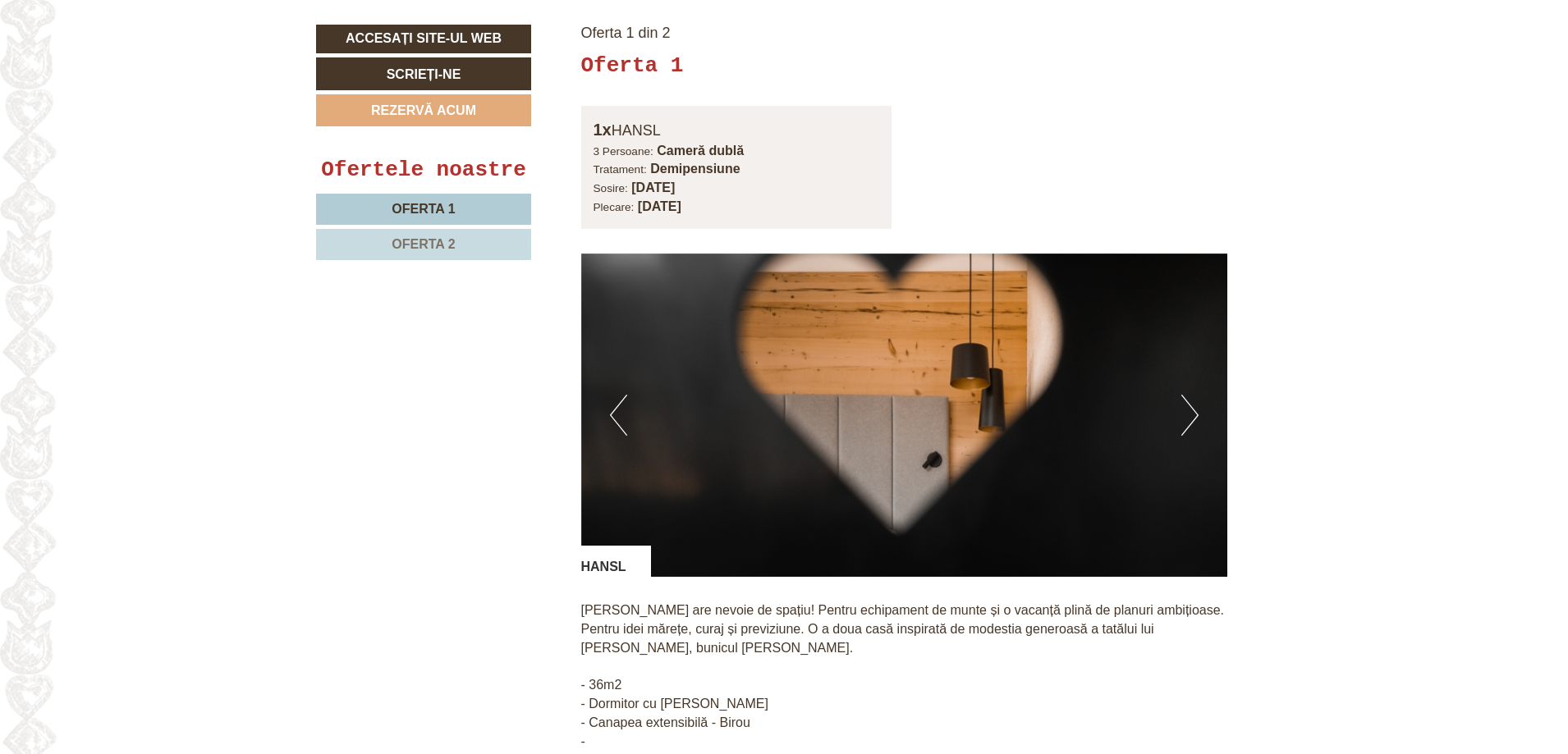
click at [1187, 394] on button "Următorul" at bounding box center [1189, 414] width 17 height 41
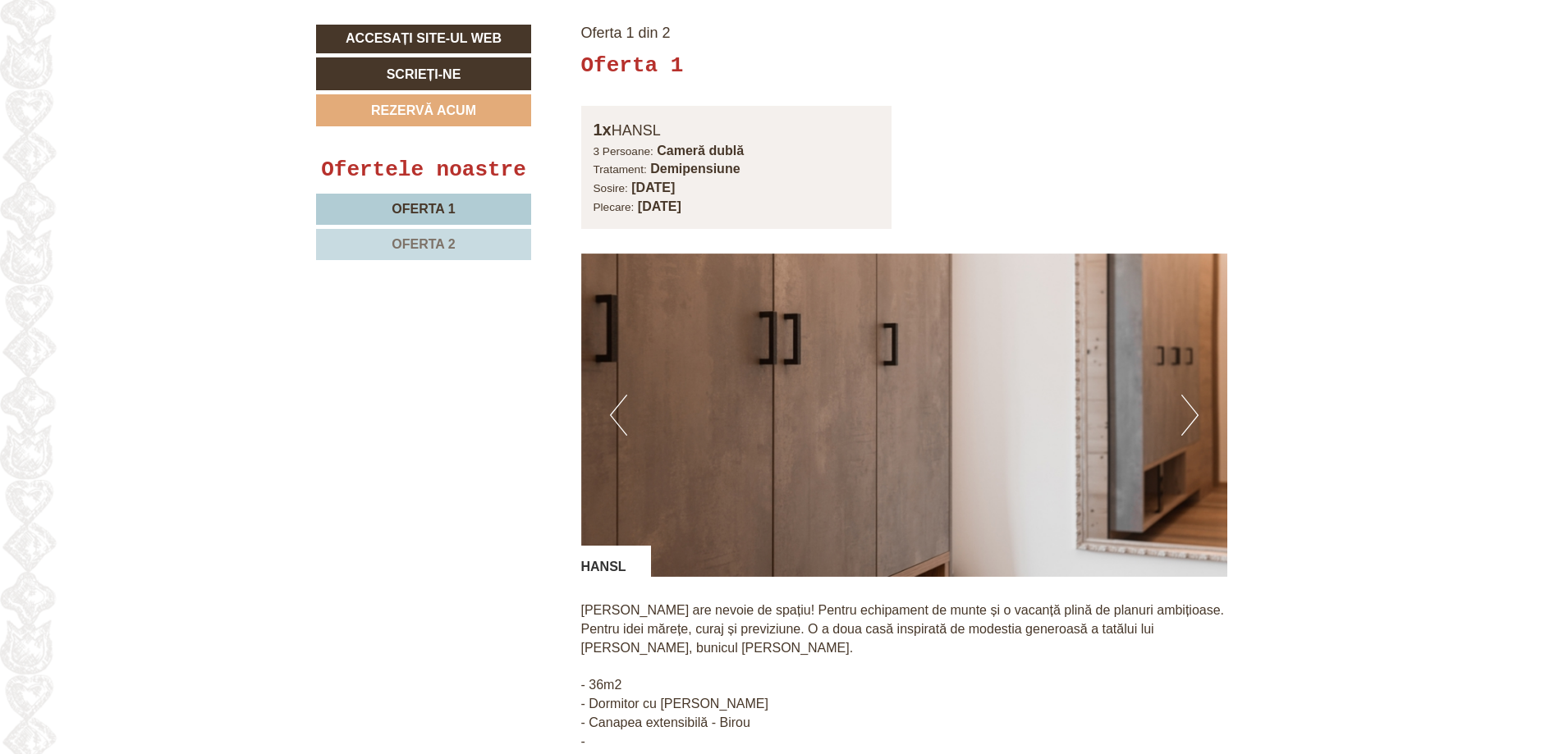
click at [1187, 394] on button "Următorul" at bounding box center [1189, 414] width 17 height 41
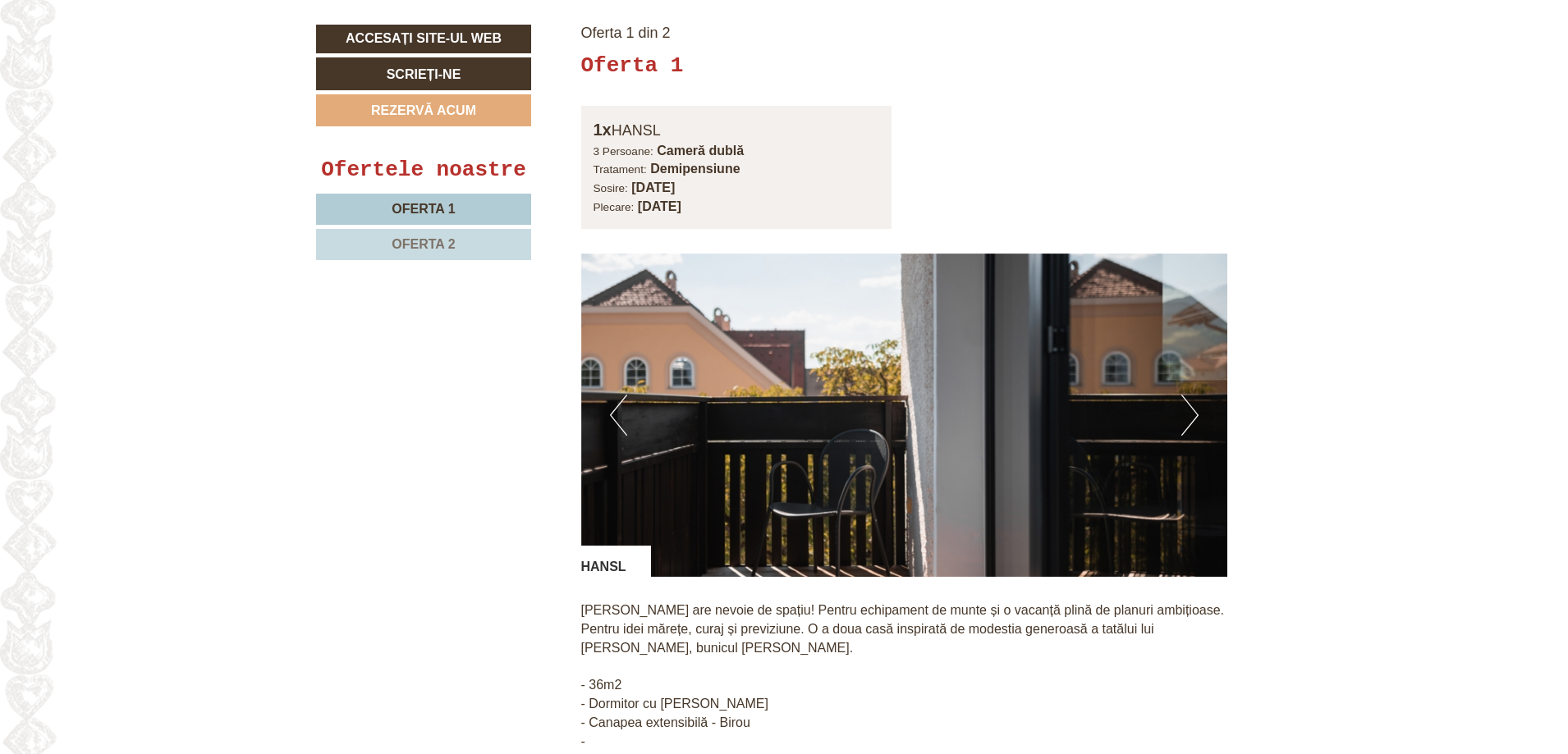
click at [1187, 394] on button "Următorul" at bounding box center [1189, 414] width 17 height 41
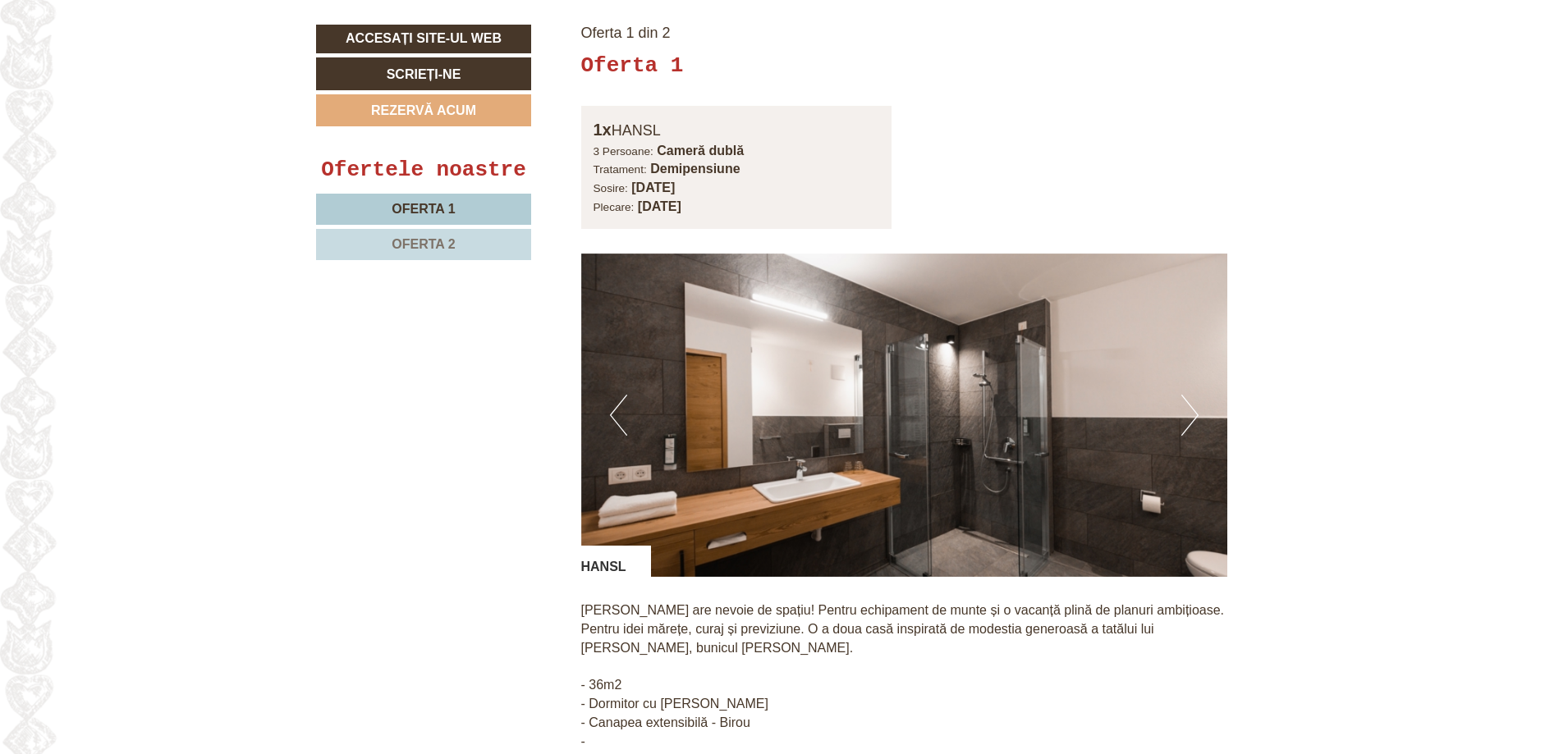
click at [1187, 394] on button "Următorul" at bounding box center [1189, 414] width 17 height 41
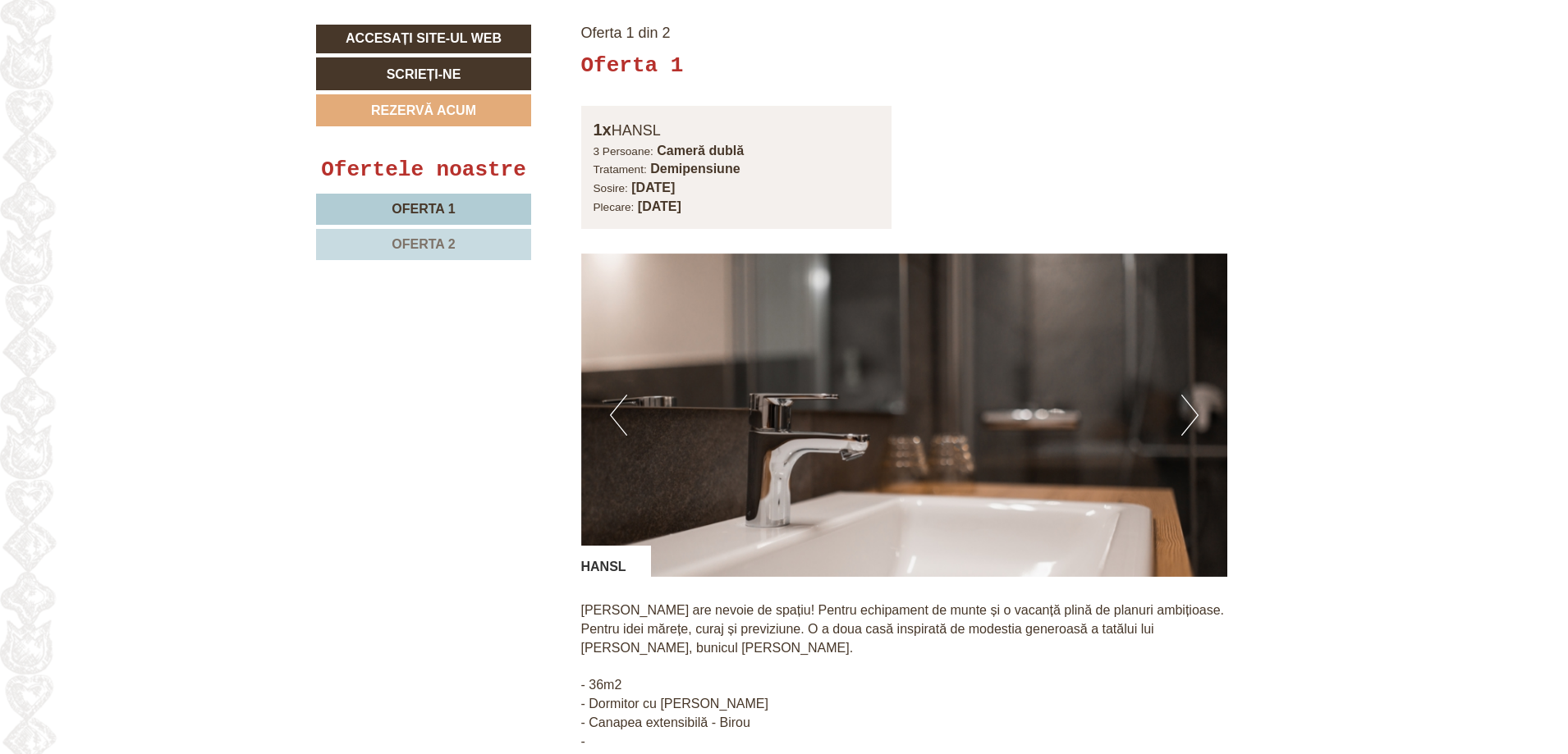
click at [1187, 394] on button "Următorul" at bounding box center [1189, 414] width 17 height 41
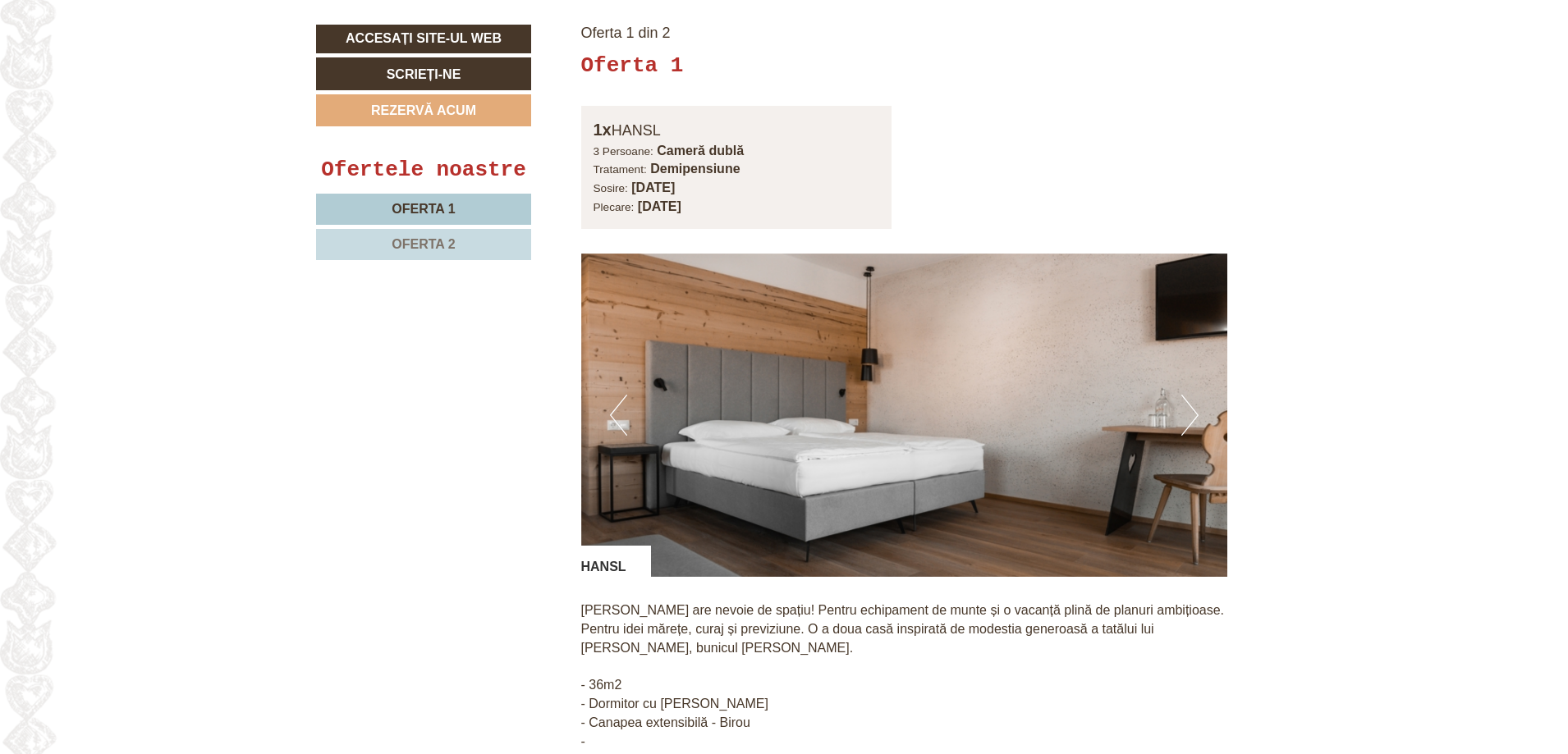
click at [1187, 394] on button "Următorul" at bounding box center [1189, 414] width 17 height 41
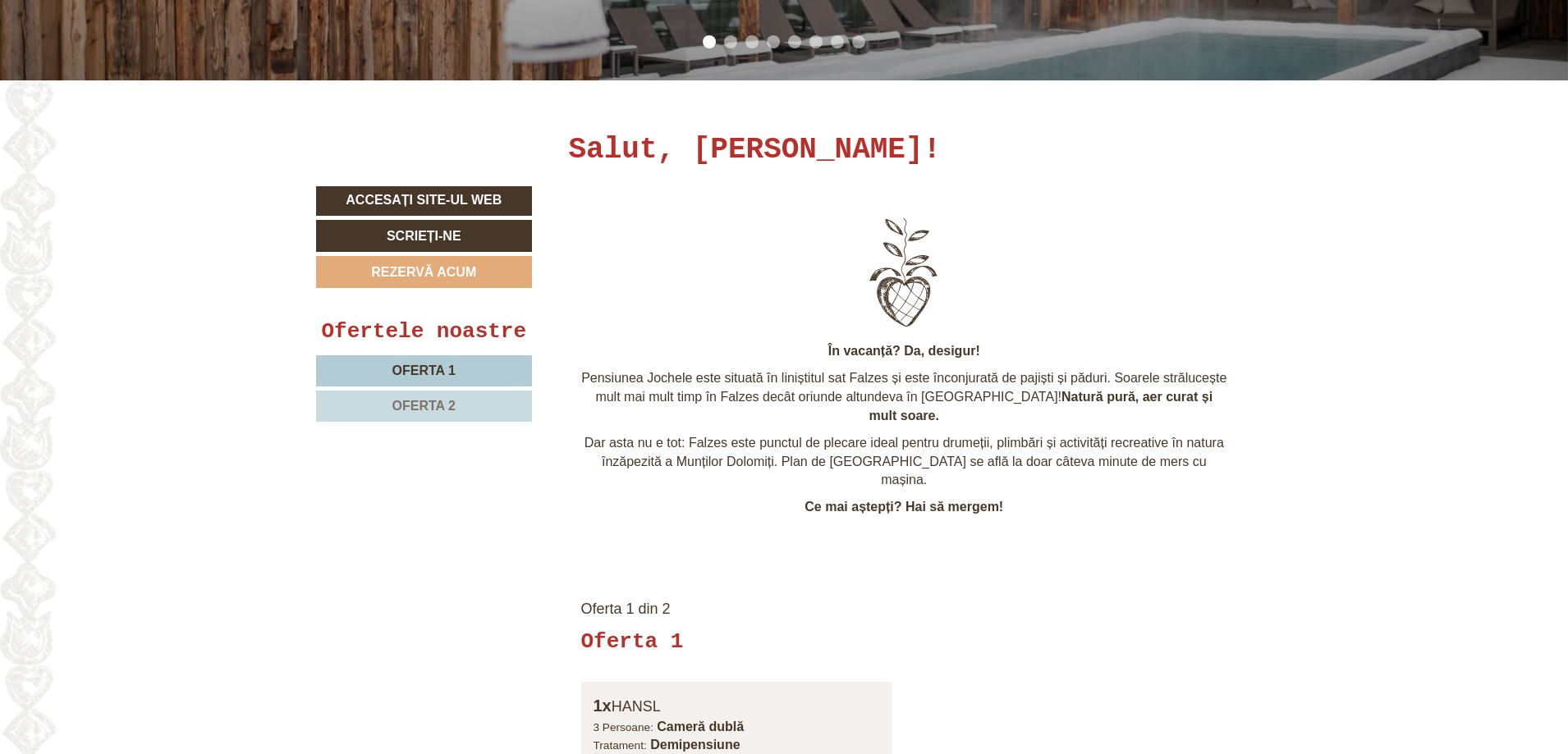
scroll to position [657, 0]
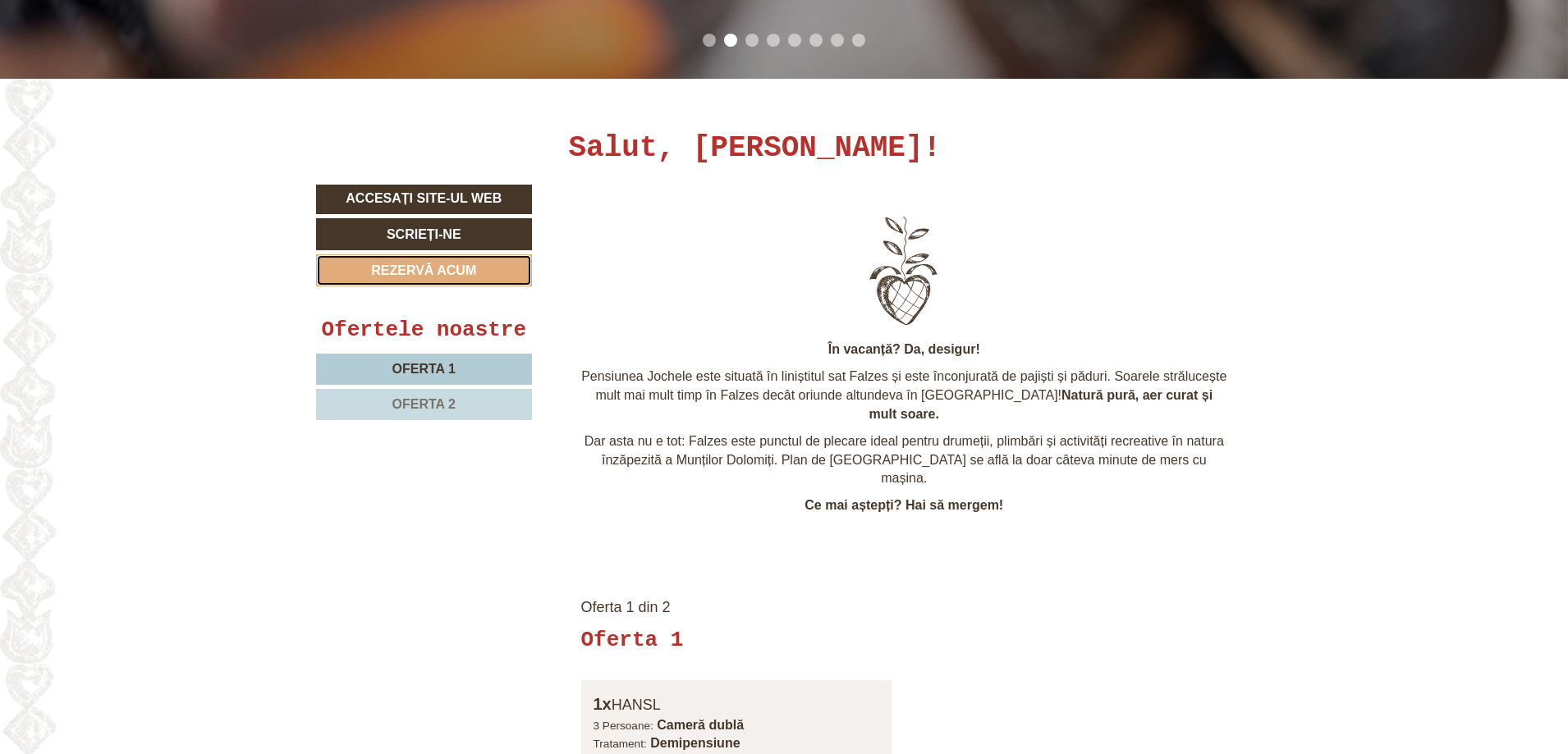
click at [477, 272] on link "Rezervă acum" at bounding box center [423, 271] width 216 height 32
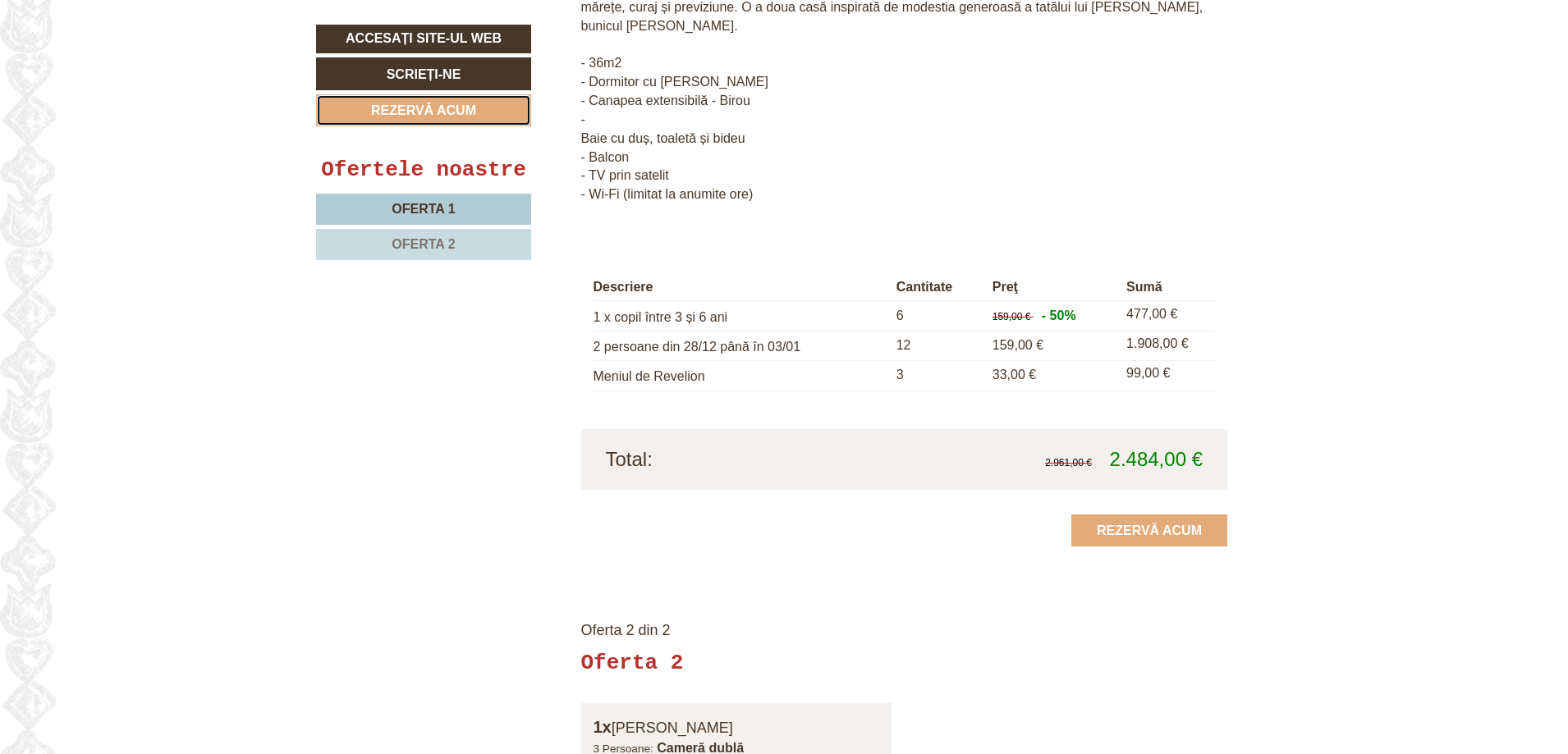
scroll to position [1847, 0]
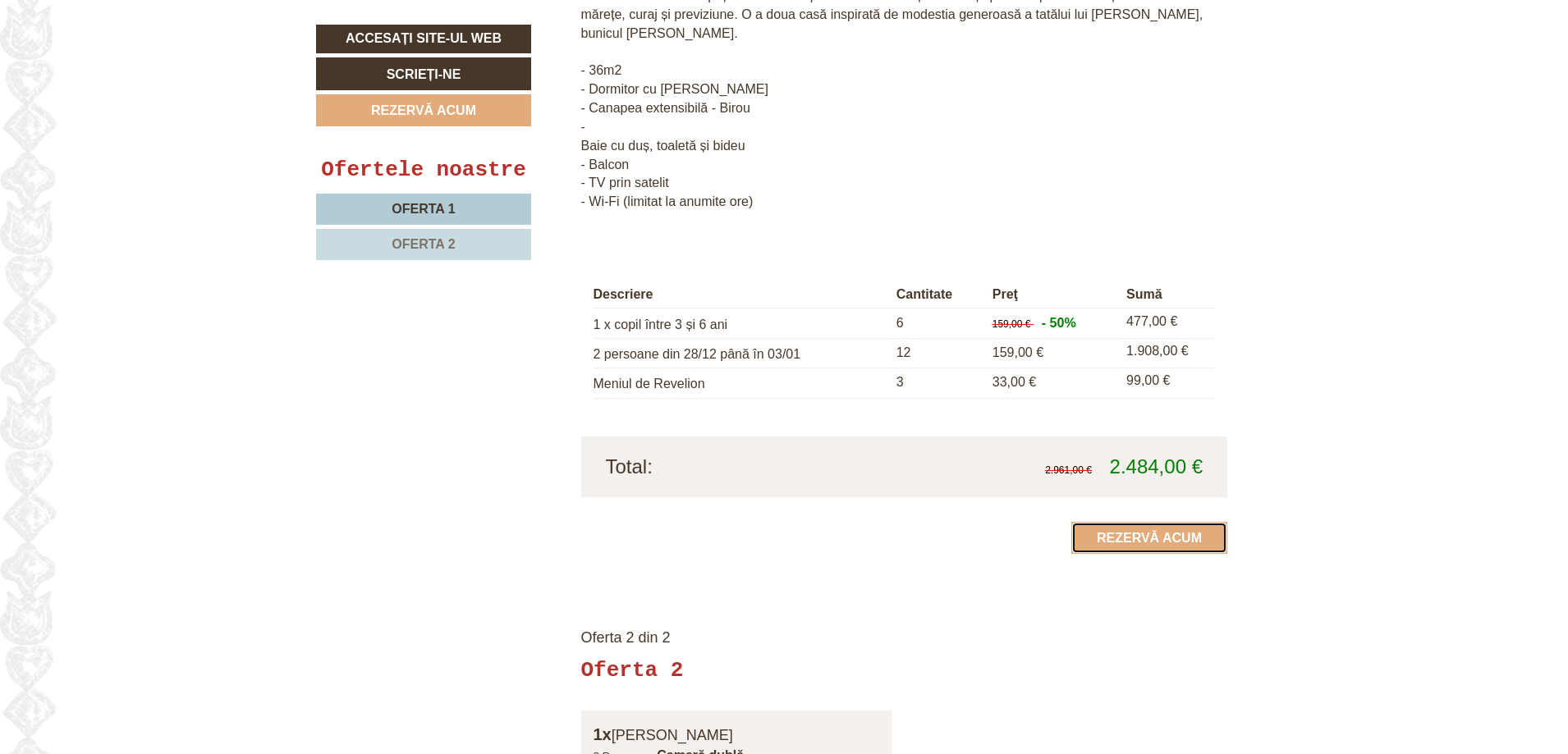
click at [1174, 531] on font "Rezervă acum" at bounding box center [1149, 538] width 105 height 14
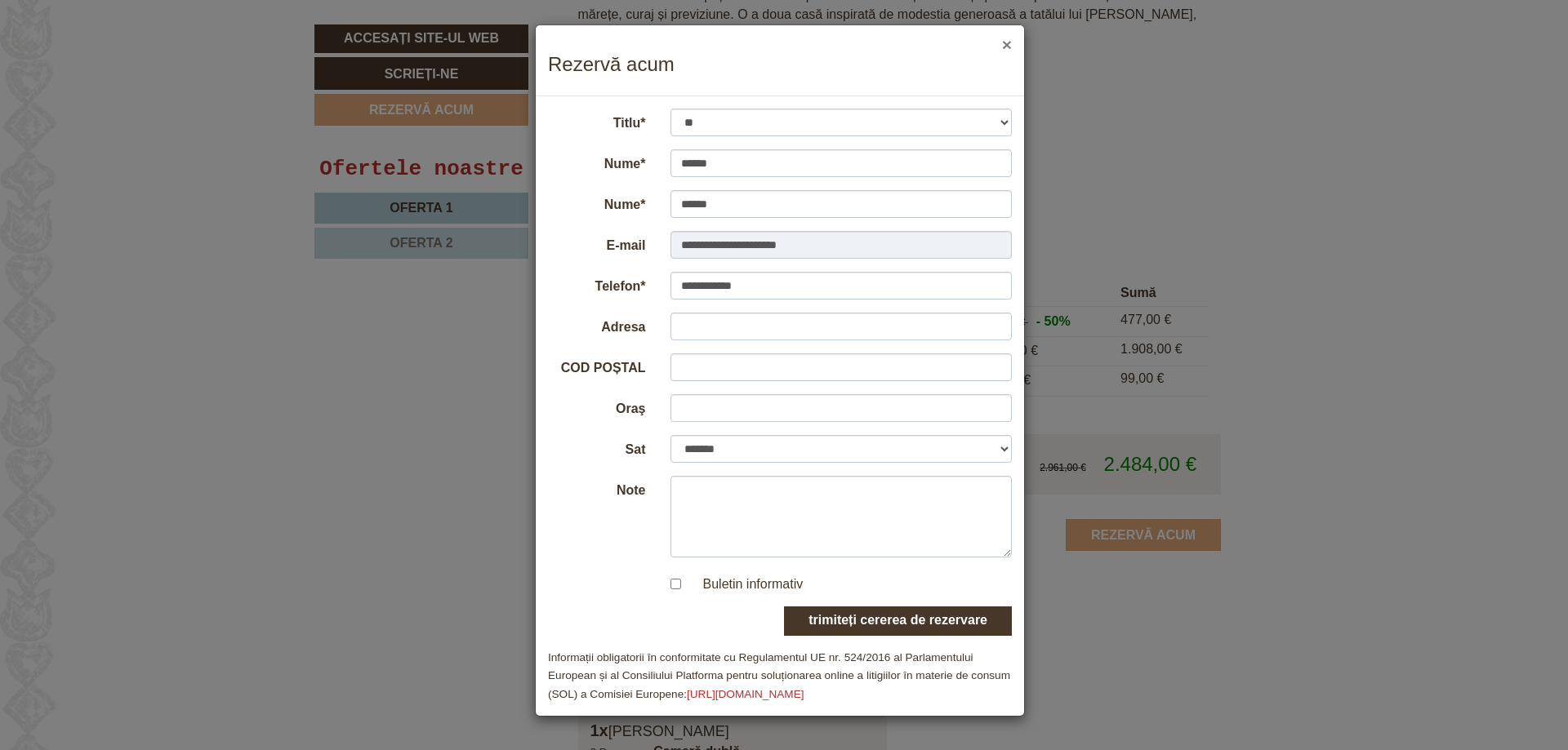
click at [1009, 47] on font "×" at bounding box center [1008, 44] width 10 height 19
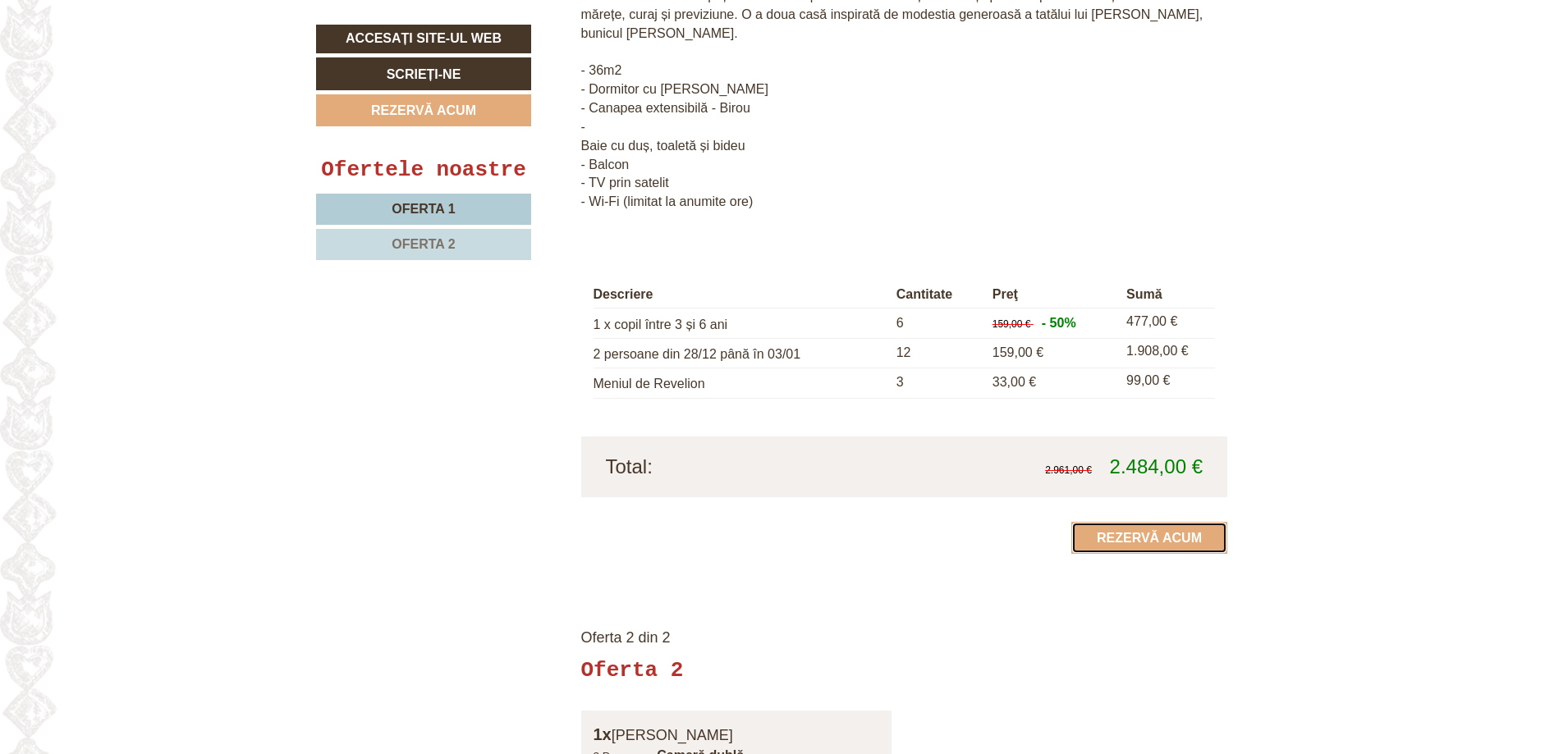
scroll to position [1271, 0]
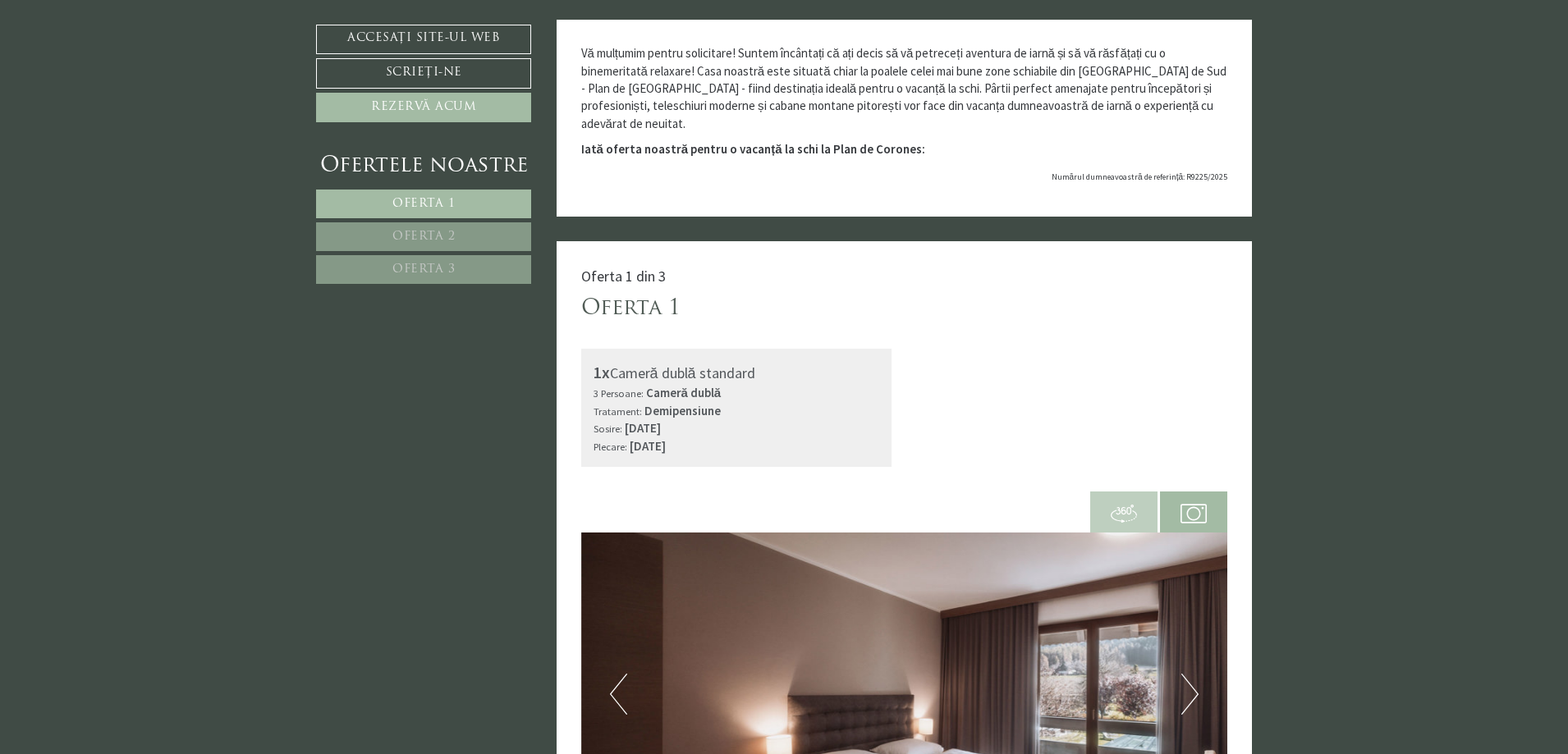
scroll to position [164, 0]
